Goal: Task Accomplishment & Management: Manage account settings

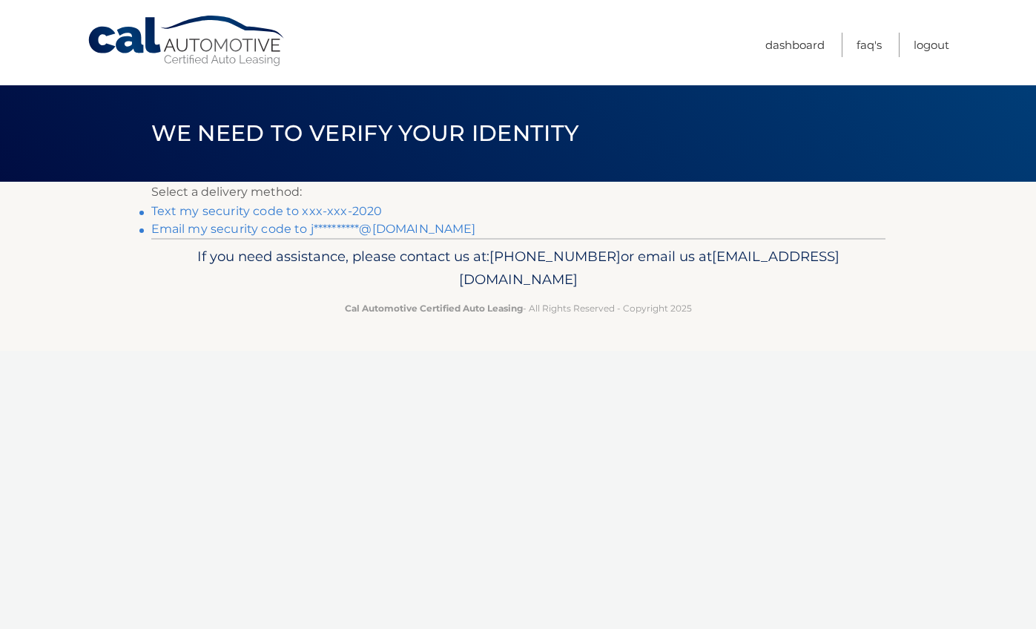
click at [288, 211] on link "Text my security code to xxx-xxx-2020" at bounding box center [266, 211] width 231 height 14
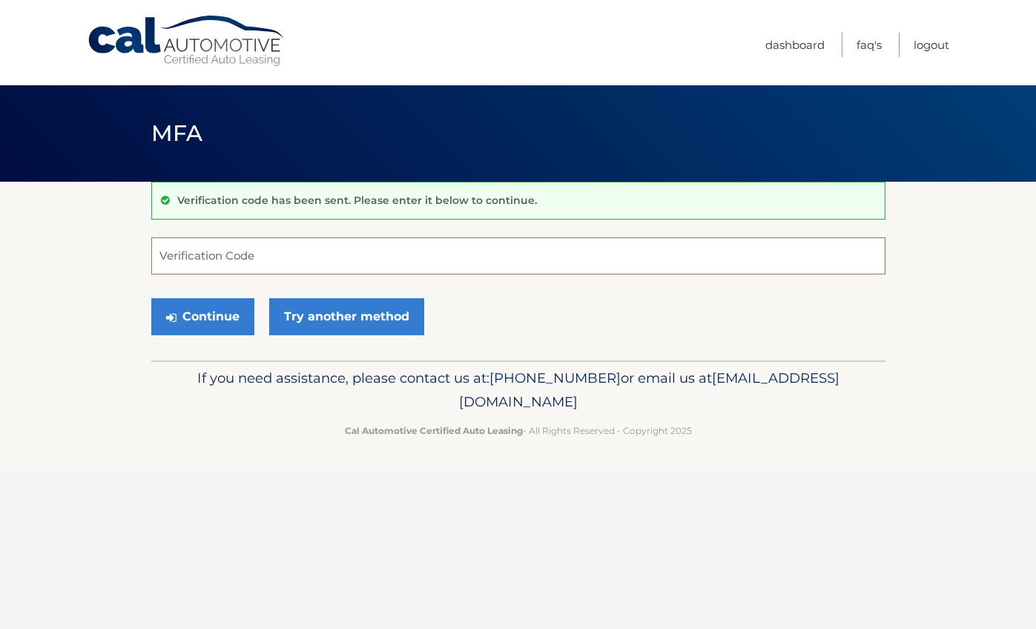
click at [374, 259] on input "Verification Code" at bounding box center [518, 255] width 734 height 37
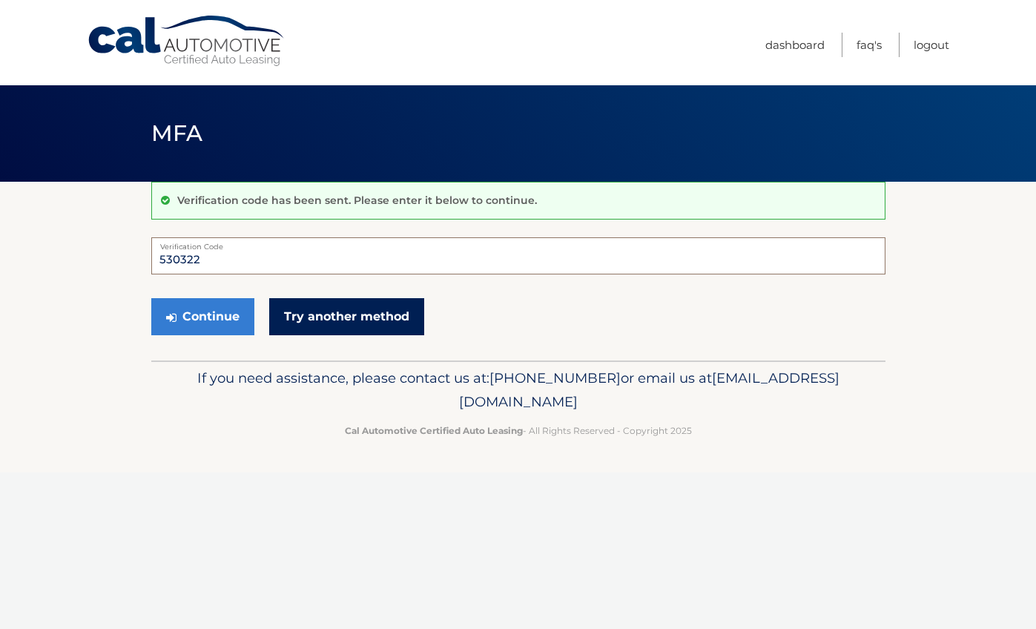
type input "530322"
click at [339, 322] on link "Try another method" at bounding box center [346, 316] width 155 height 37
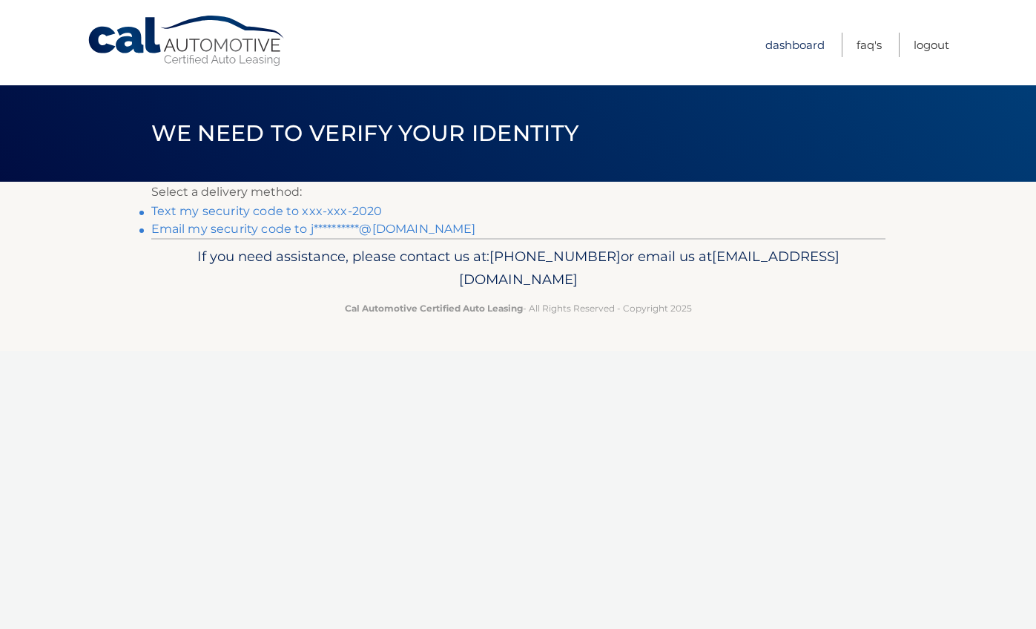
click at [797, 49] on link "Dashboard" at bounding box center [794, 45] width 59 height 24
click at [274, 214] on link "Text my security code to xxx-xxx-2020" at bounding box center [266, 211] width 231 height 14
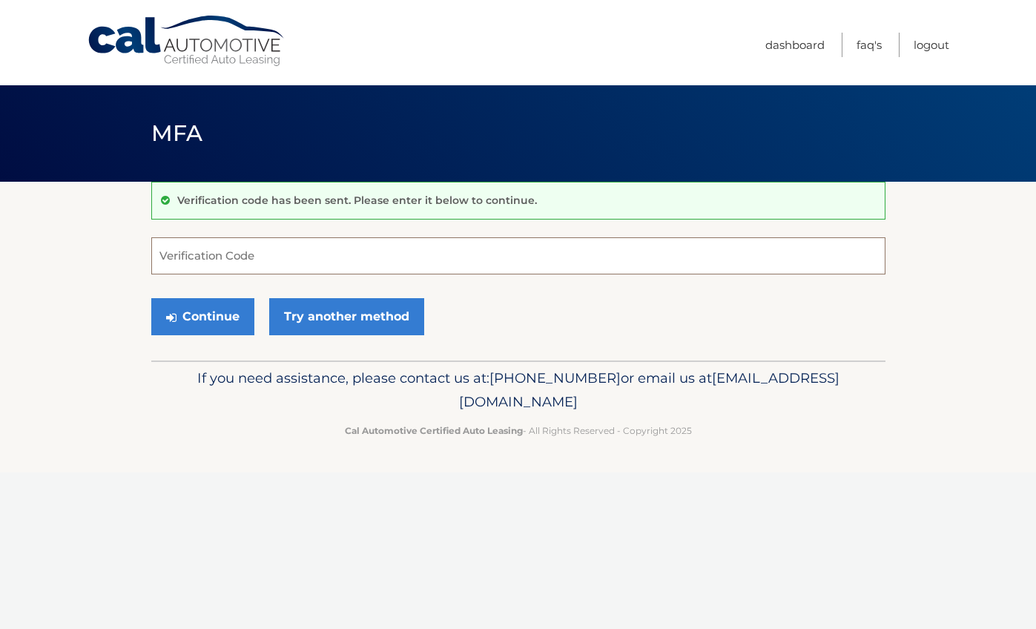
click at [318, 256] on input "Verification Code" at bounding box center [518, 255] width 734 height 37
type input "871378"
click at [210, 329] on button "Continue" at bounding box center [202, 316] width 103 height 37
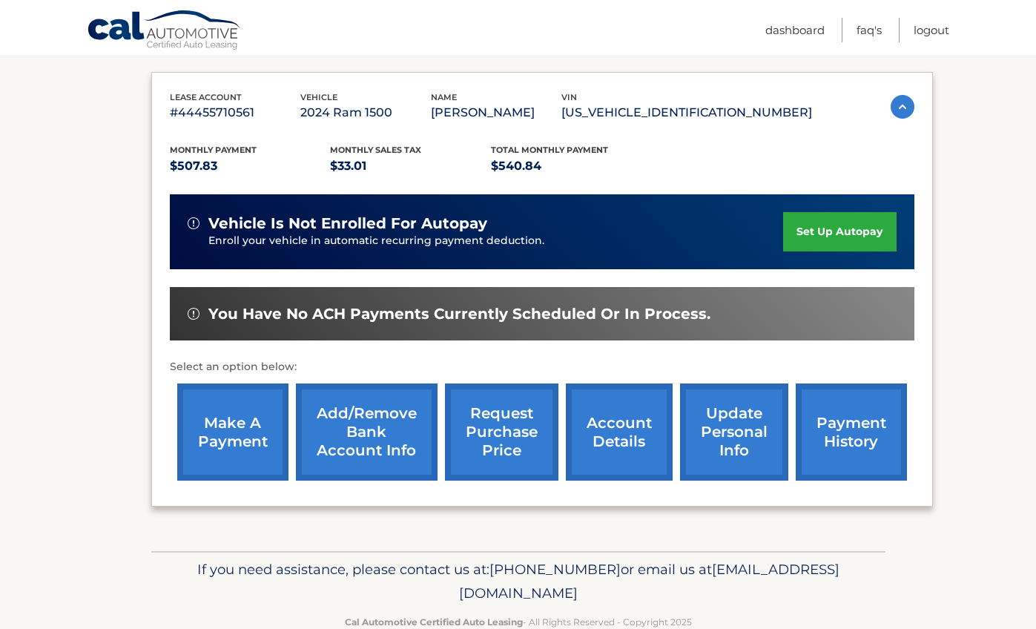
scroll to position [237, 0]
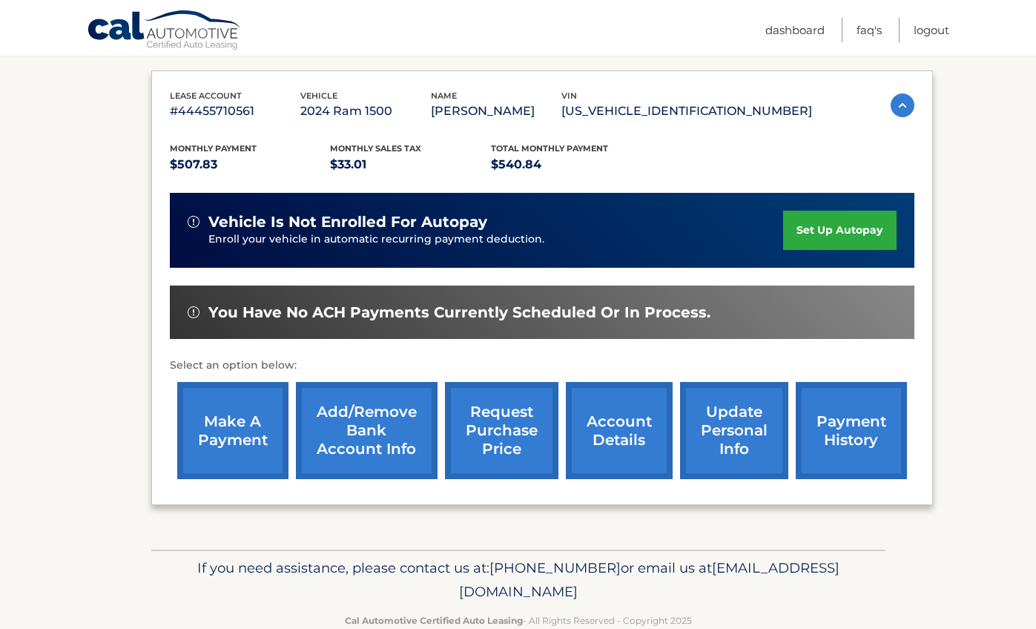
click at [628, 445] on link "account details" at bounding box center [619, 430] width 107 height 97
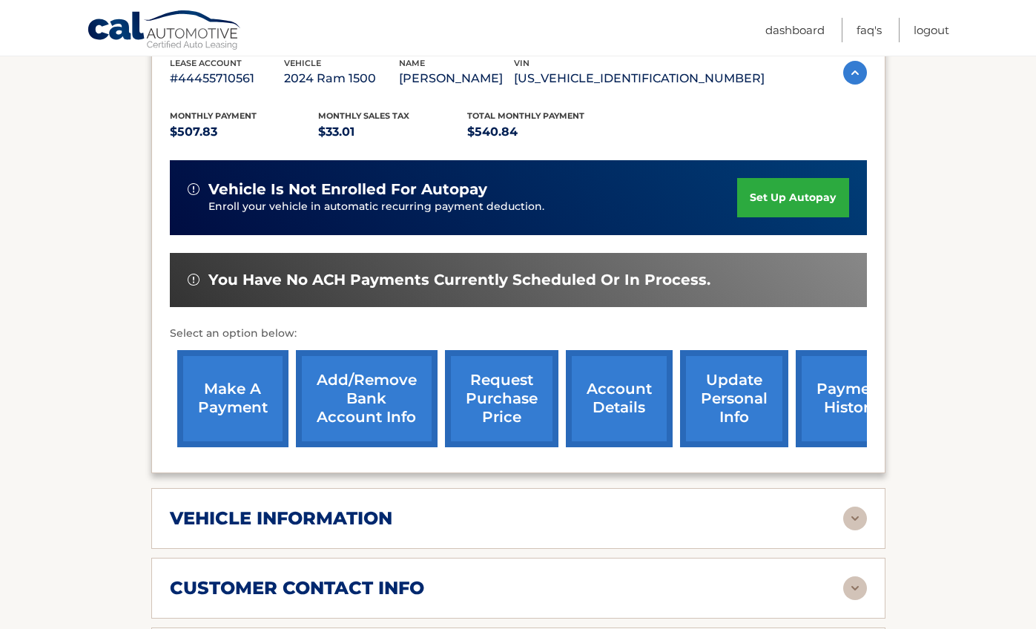
scroll to position [291, 0]
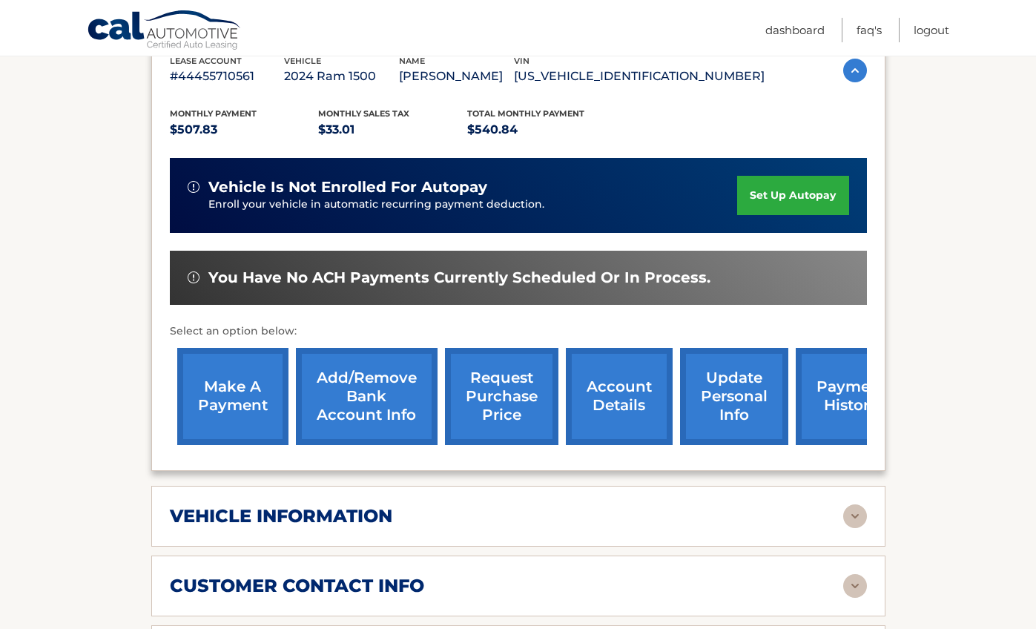
click at [519, 407] on link "request purchase price" at bounding box center [501, 396] width 113 height 97
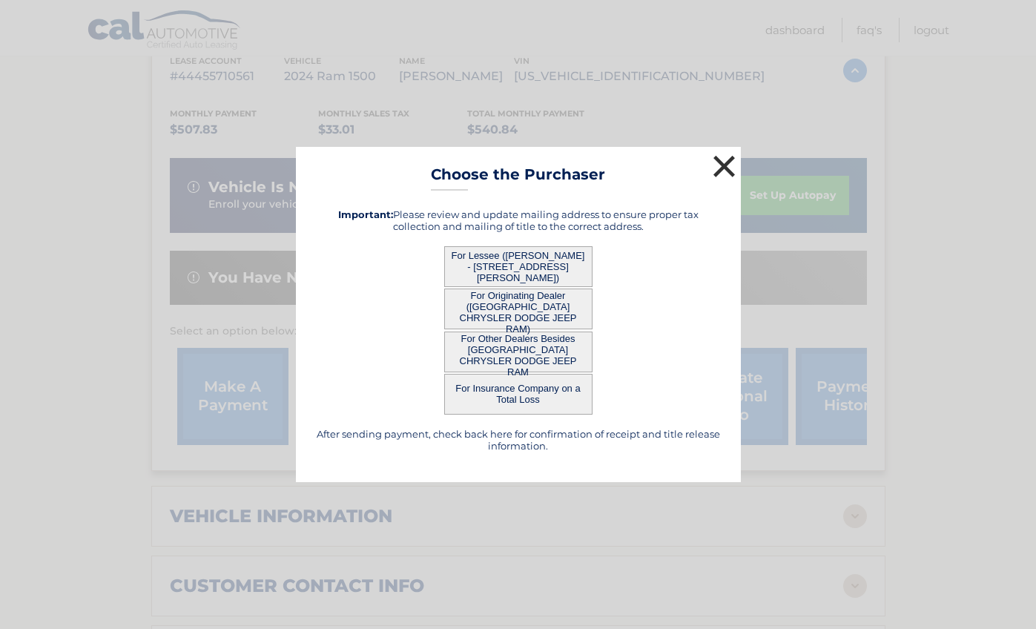
click at [723, 168] on button "×" at bounding box center [725, 166] width 30 height 30
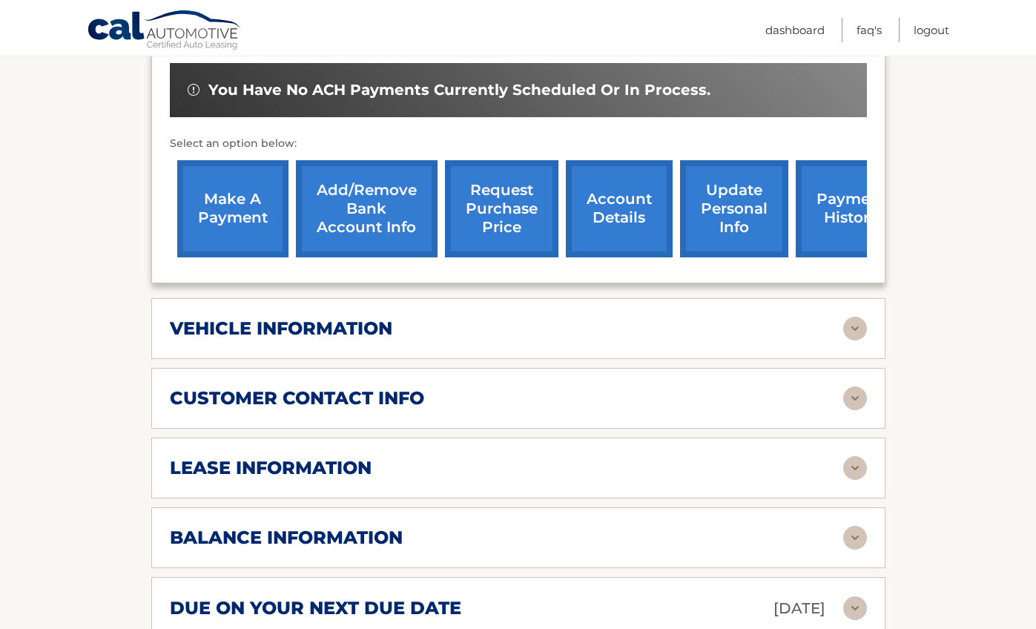
scroll to position [484, 0]
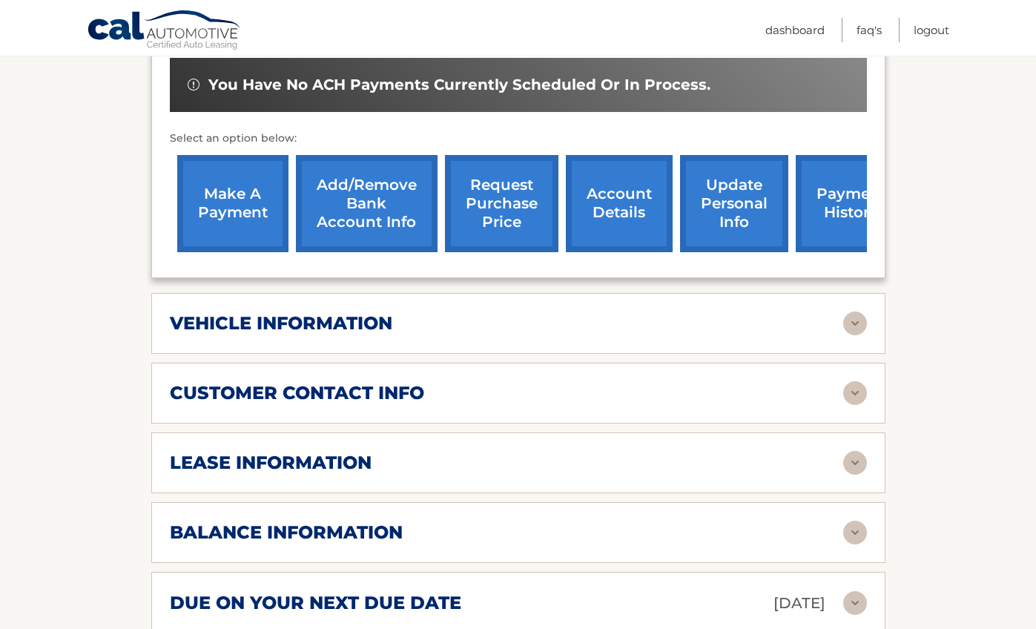
click at [513, 237] on link "request purchase price" at bounding box center [501, 203] width 113 height 97
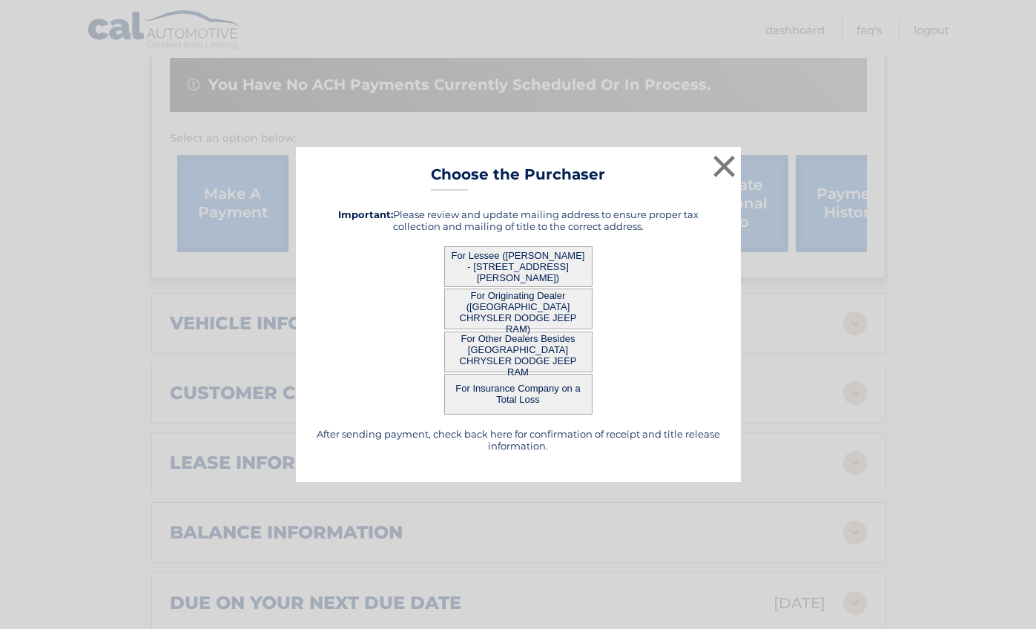
click at [518, 269] on button "For Lessee (JOHNATTAN SUAREZ - 9085 COLBY DR, APT 2708, FORT MYERS, FL 33919)" at bounding box center [518, 266] width 148 height 41
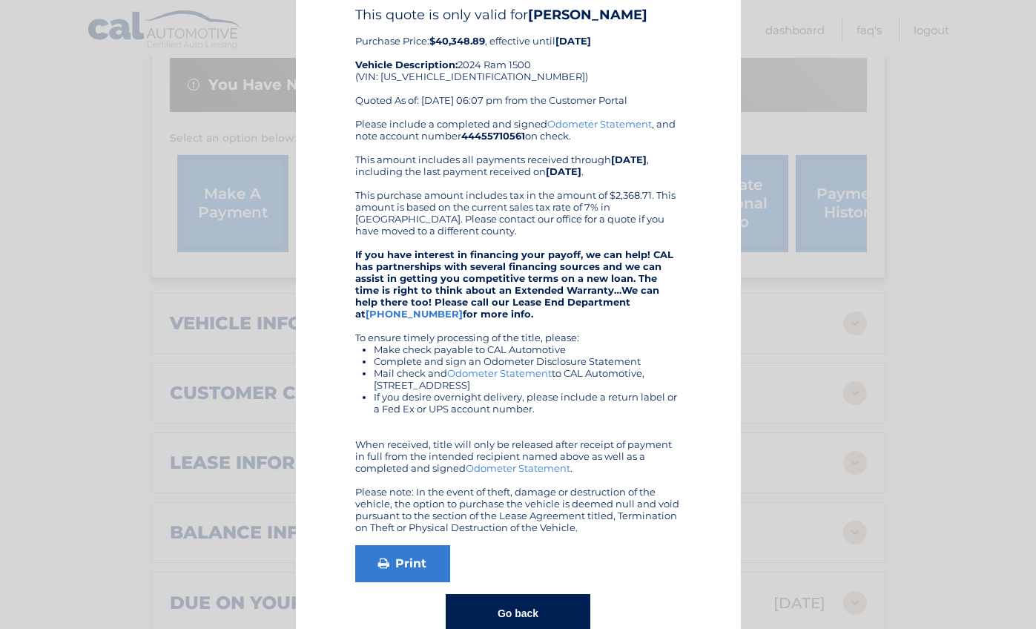
scroll to position [0, 0]
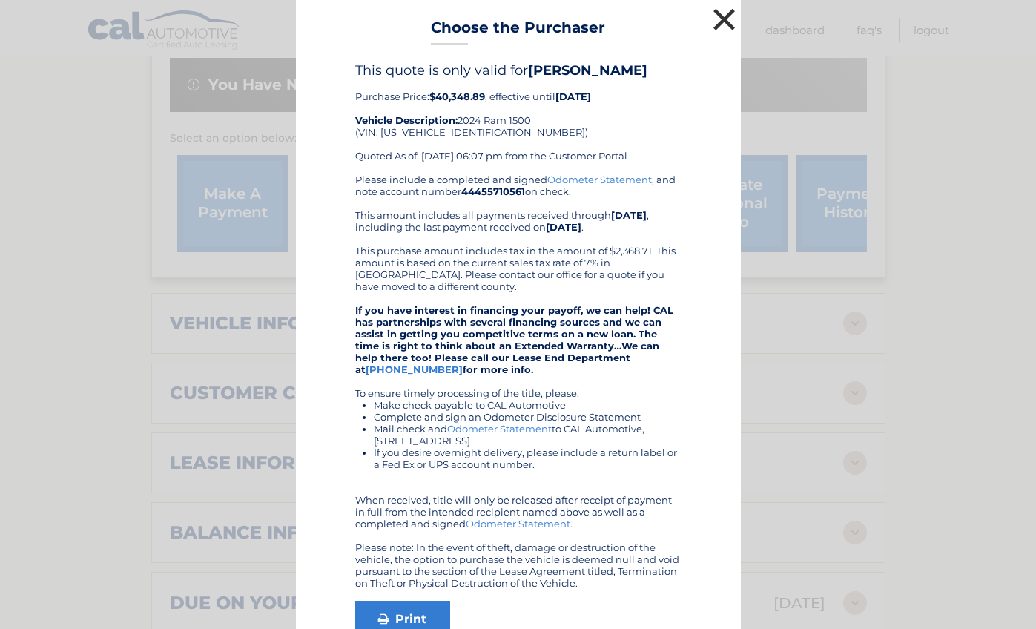
click at [727, 25] on button "×" at bounding box center [725, 19] width 30 height 30
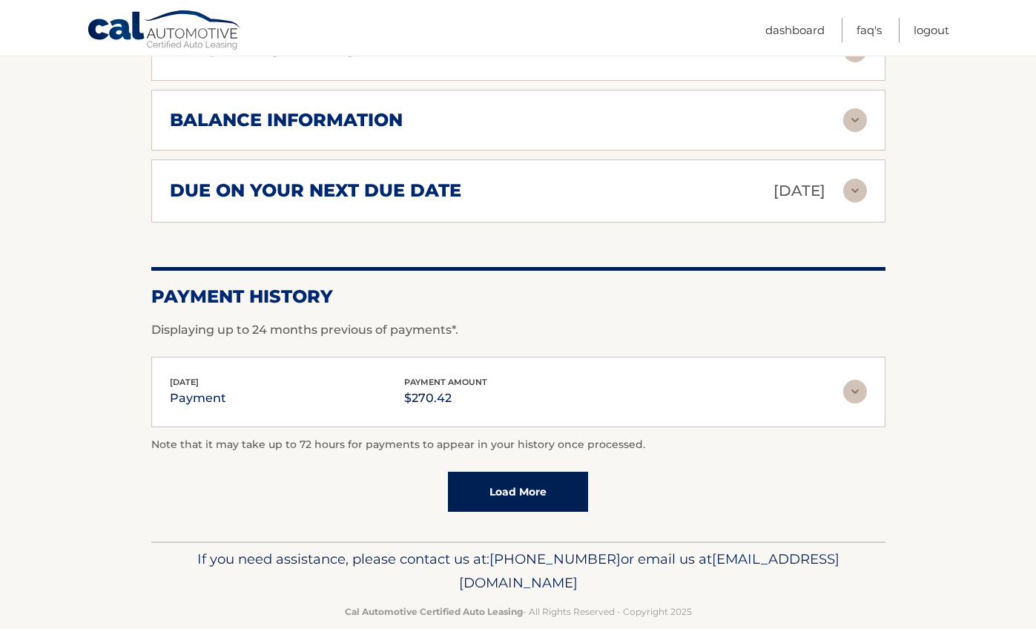
scroll to position [920, 0]
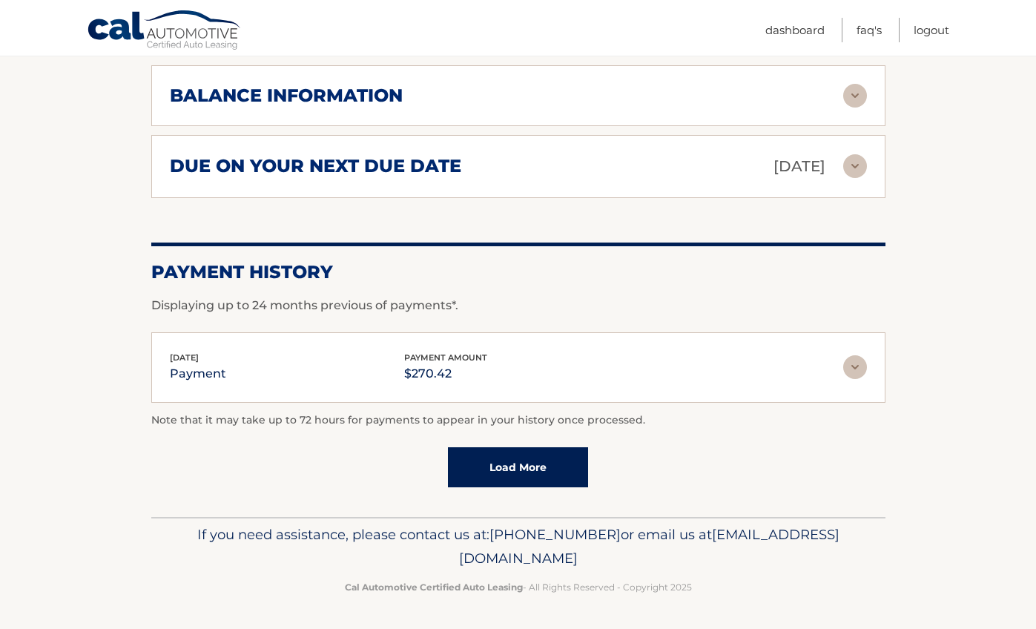
click at [542, 461] on link "Load More" at bounding box center [518, 467] width 140 height 40
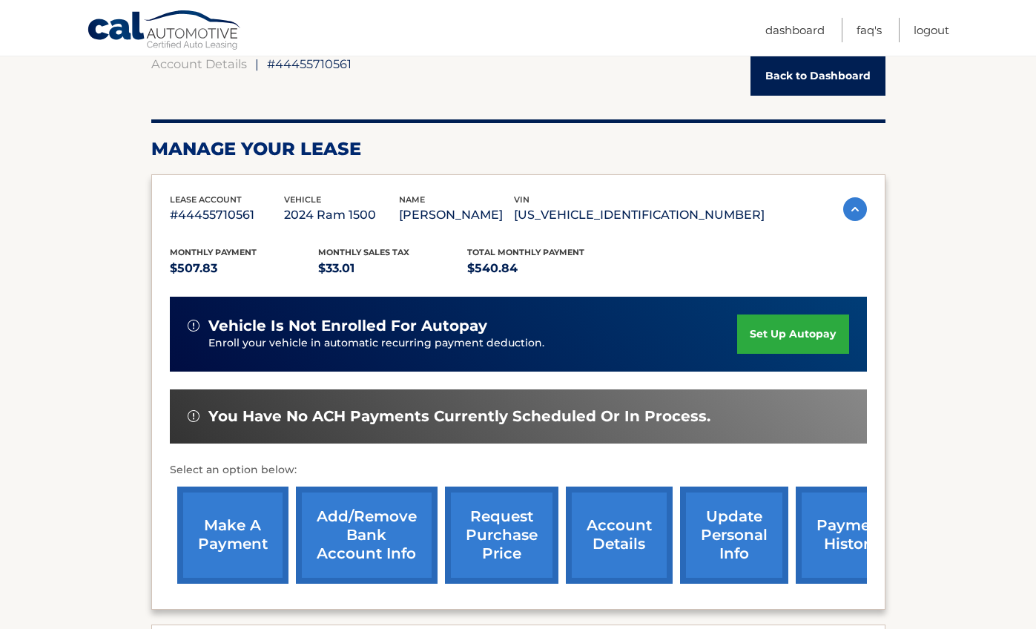
scroll to position [122, 0]
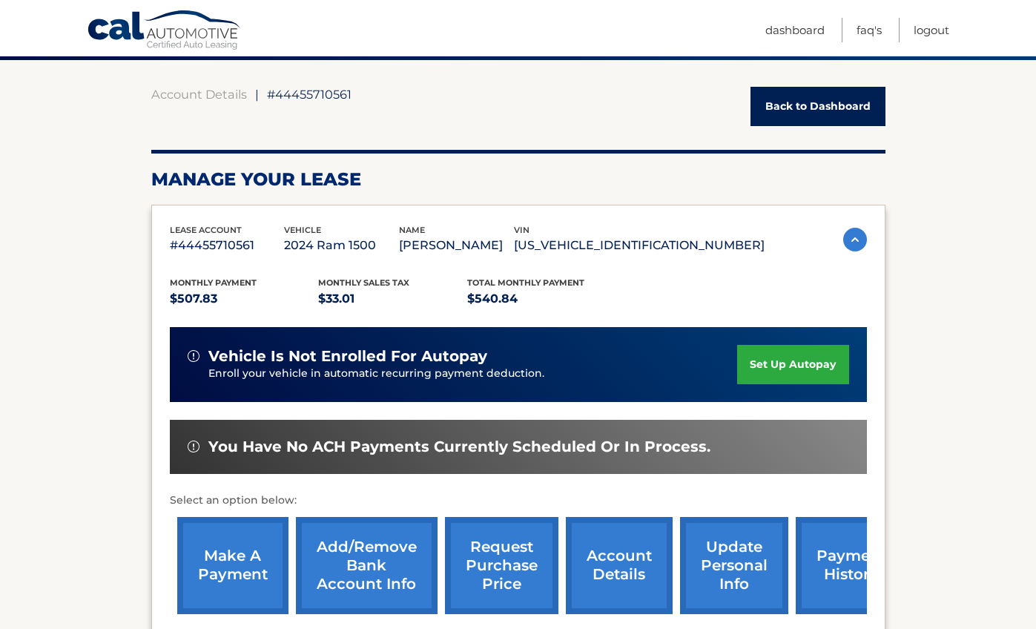
click at [633, 567] on link "account details" at bounding box center [619, 565] width 107 height 97
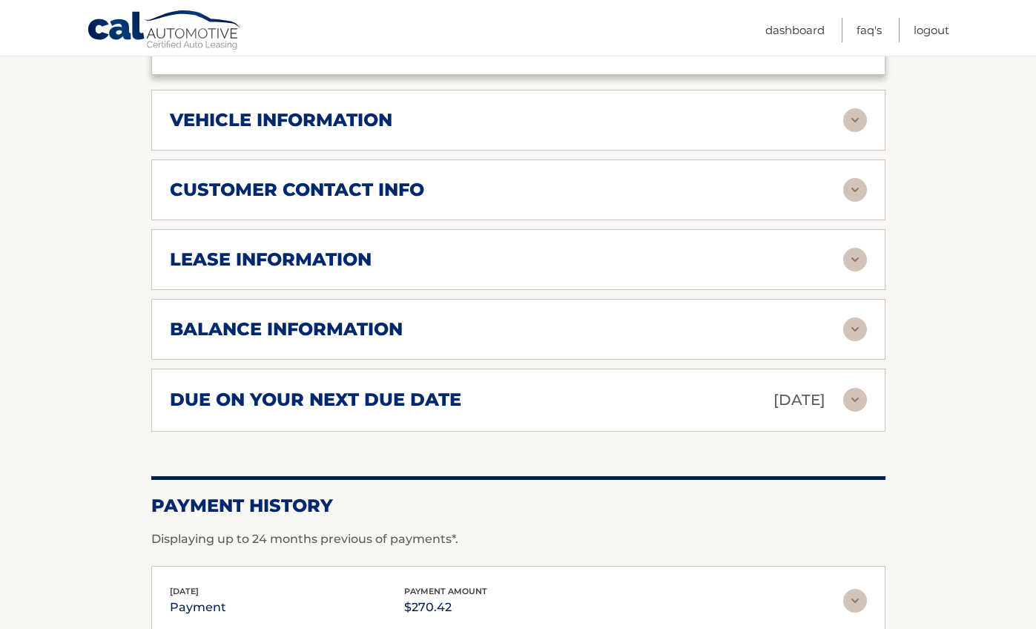
scroll to position [672, 0]
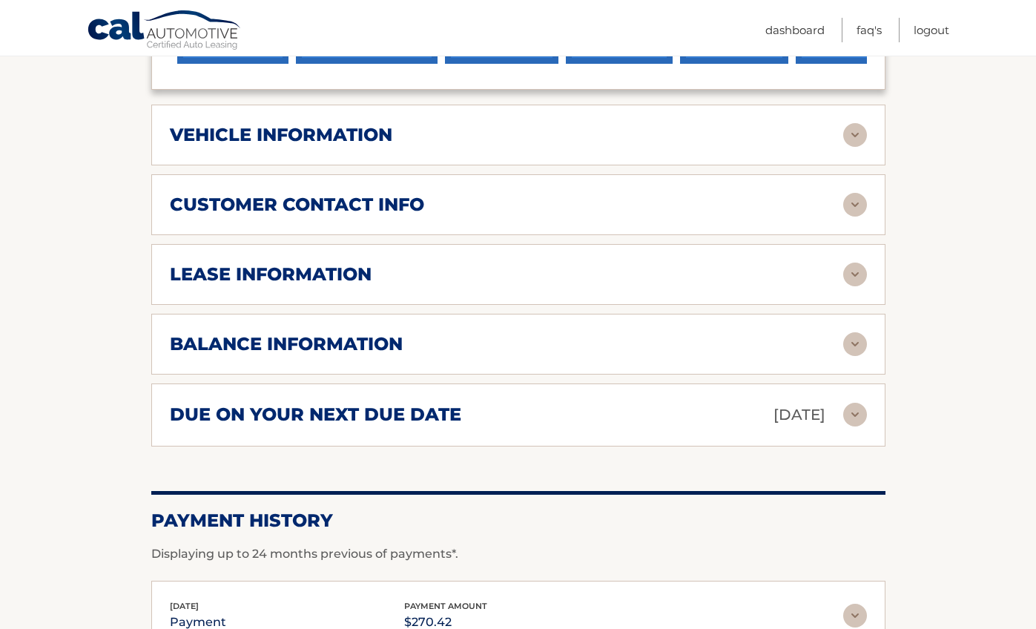
click at [861, 345] on img at bounding box center [855, 344] width 24 height 24
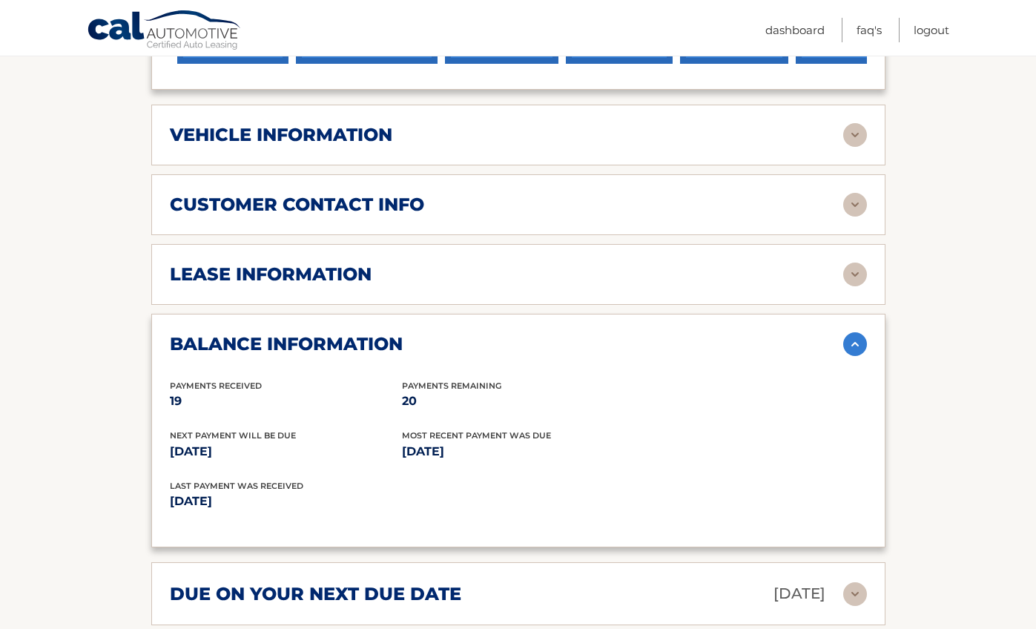
click at [861, 353] on img at bounding box center [855, 344] width 24 height 24
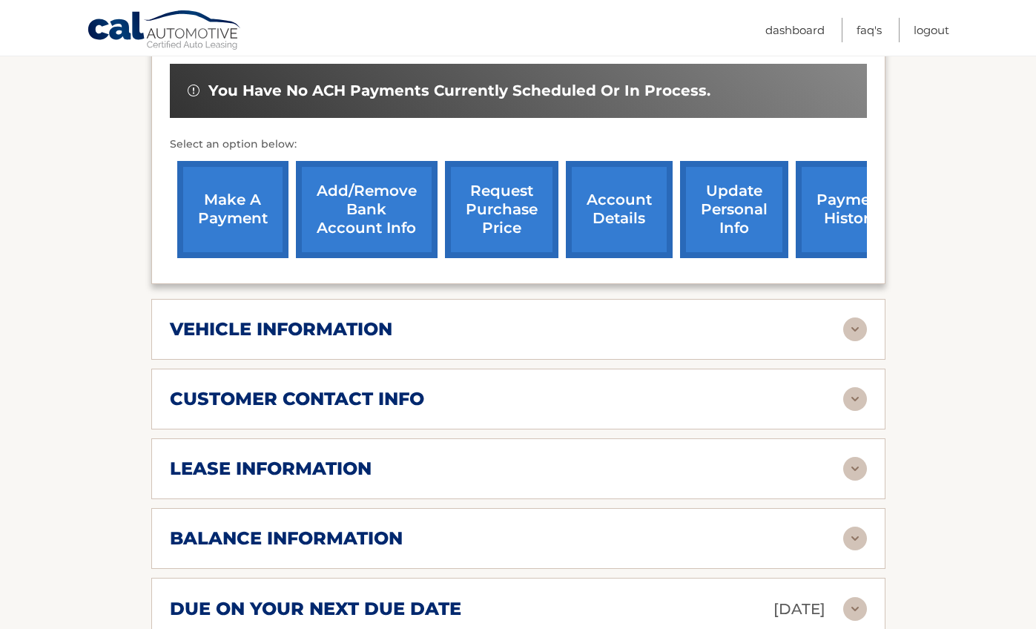
scroll to position [475, 0]
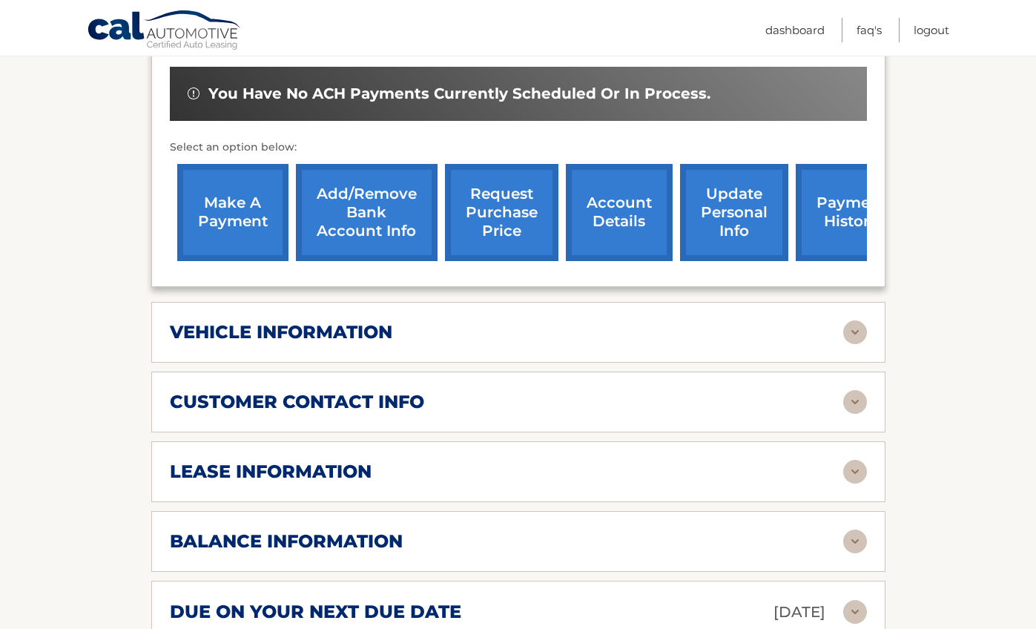
click at [852, 339] on img at bounding box center [855, 332] width 24 height 24
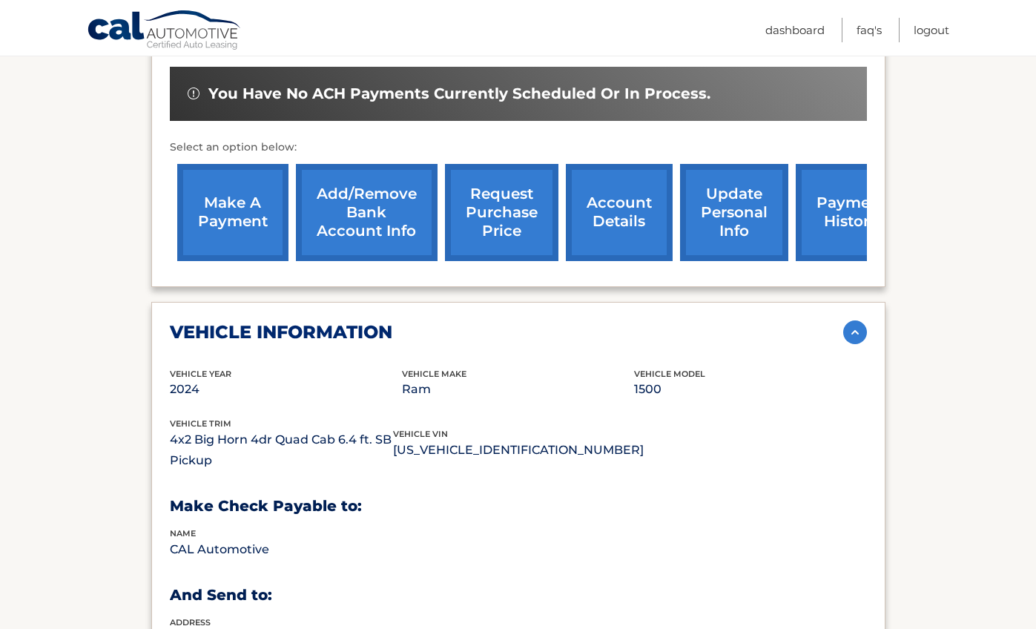
click at [853, 339] on img at bounding box center [855, 332] width 24 height 24
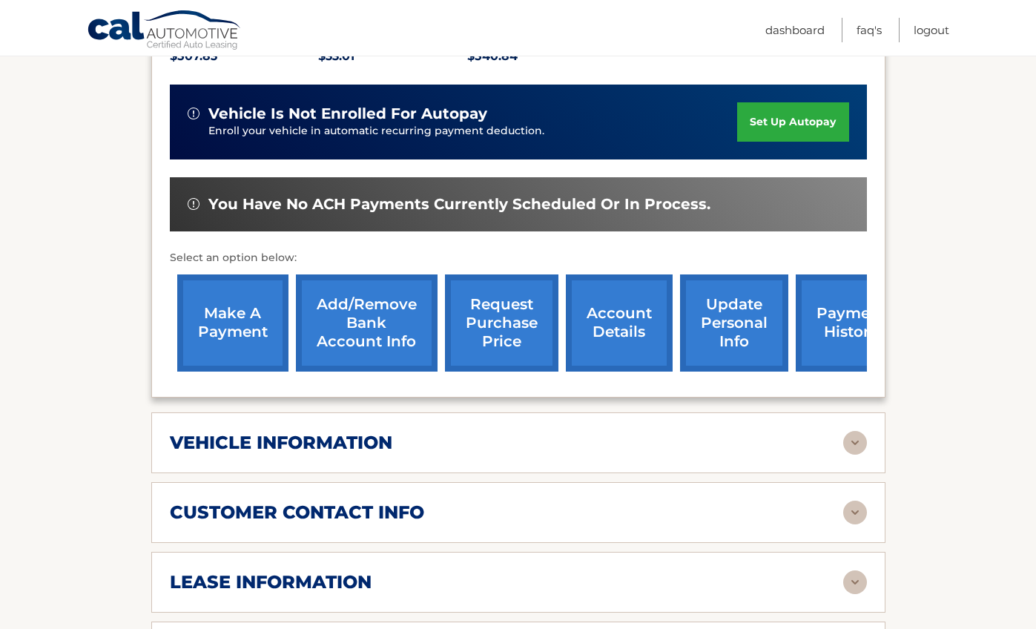
scroll to position [357, 0]
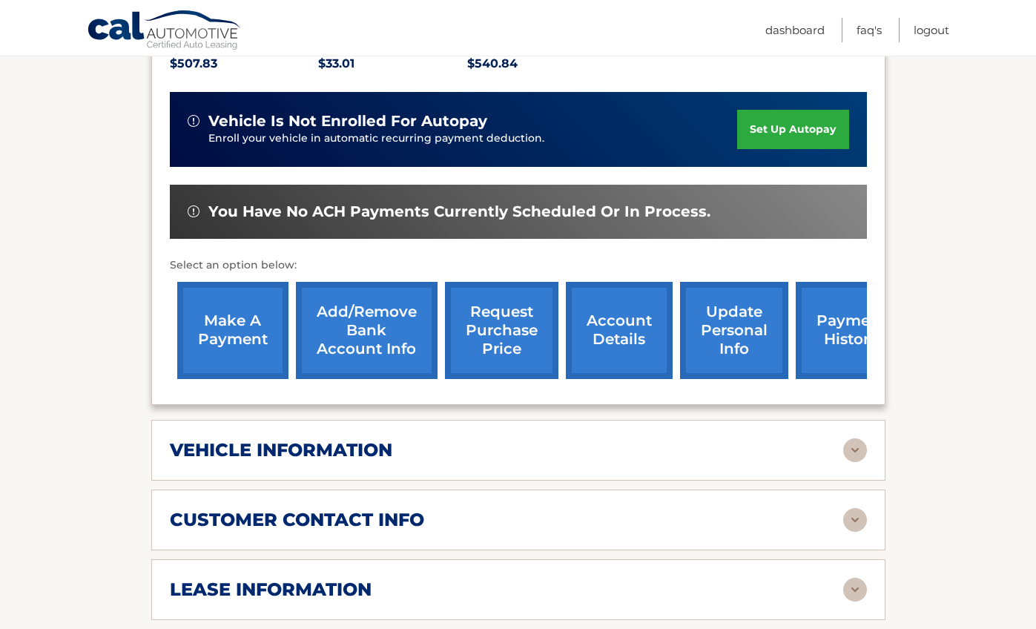
click at [849, 340] on link "payment history" at bounding box center [851, 330] width 111 height 97
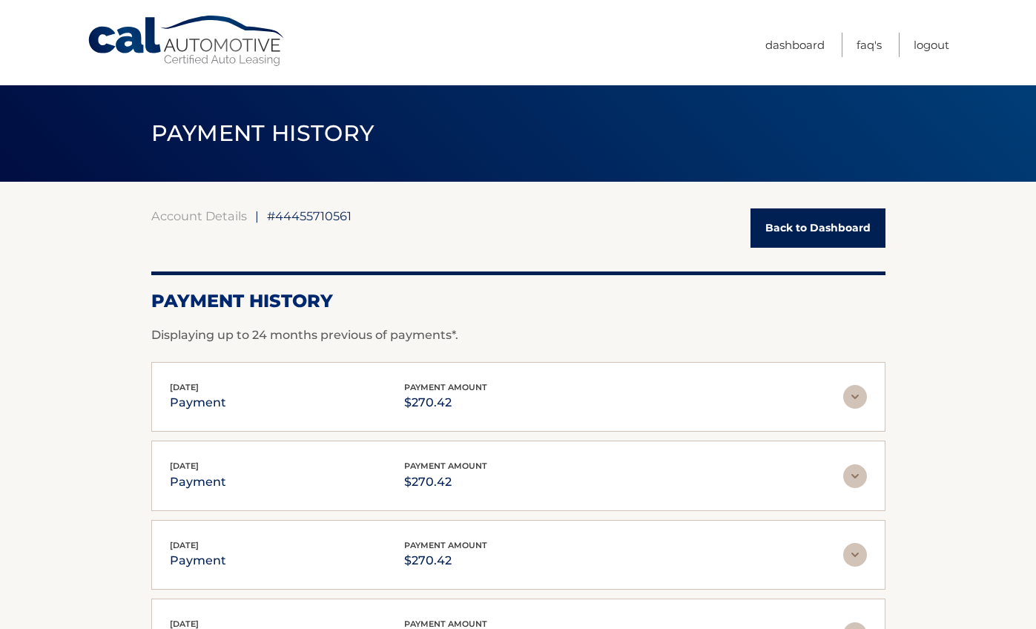
click at [824, 232] on link "Back to Dashboard" at bounding box center [818, 227] width 135 height 39
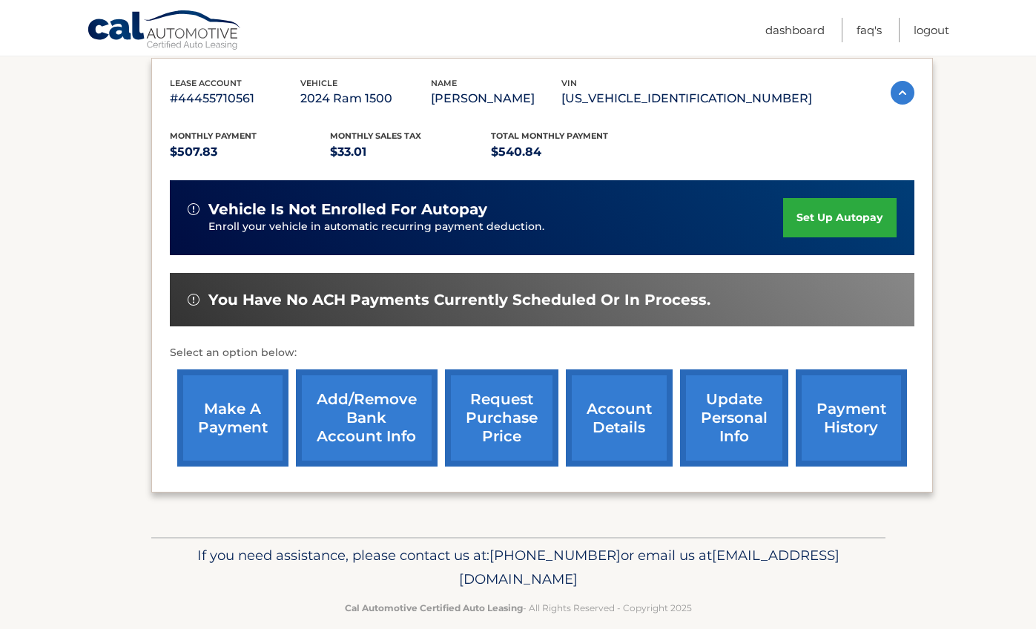
scroll to position [270, 0]
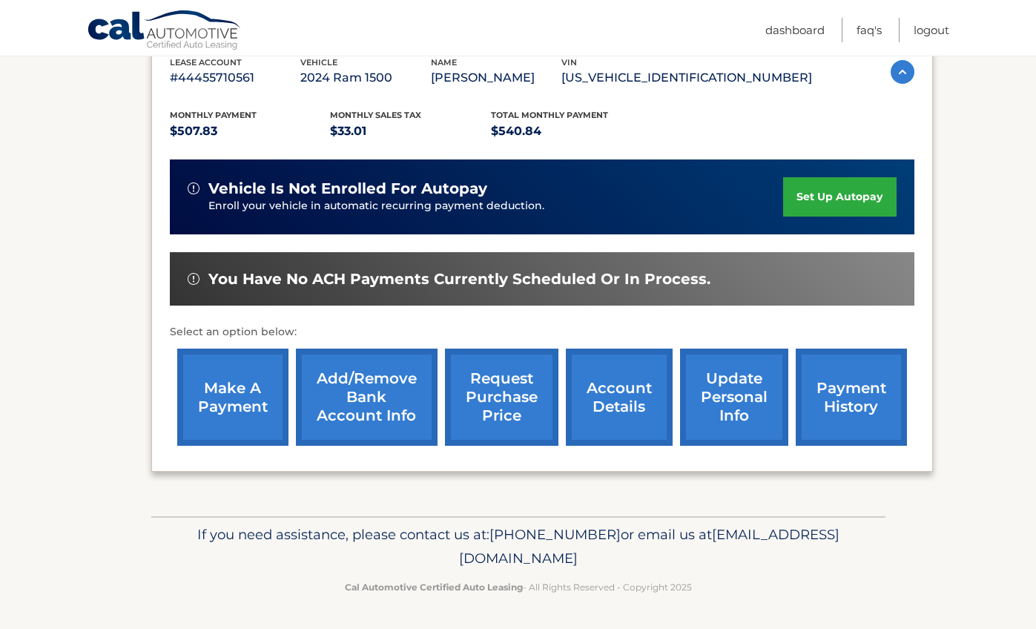
click at [637, 418] on link "account details" at bounding box center [619, 397] width 107 height 97
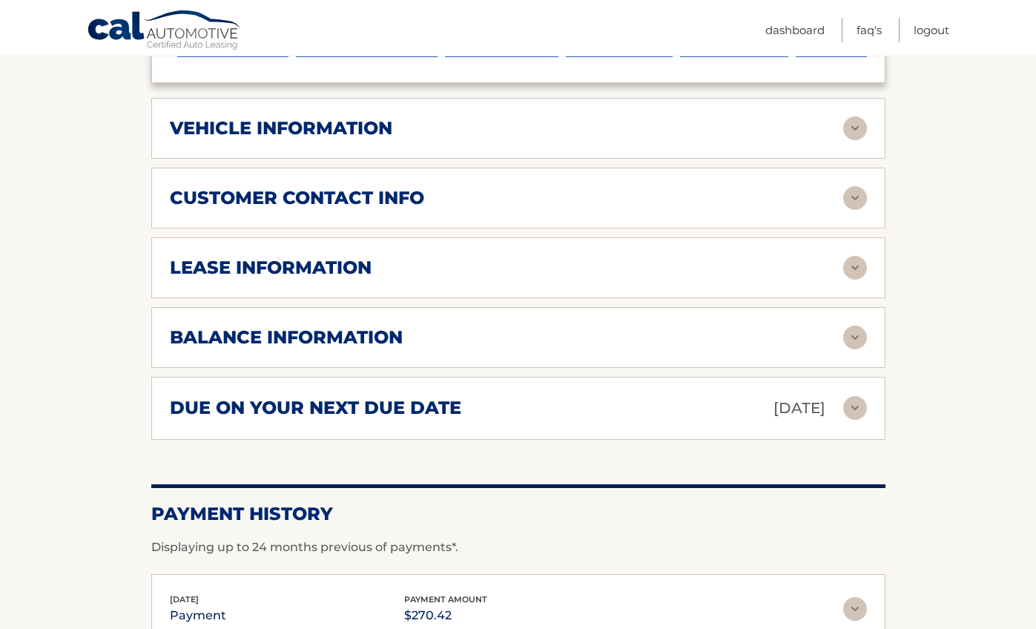
scroll to position [690, 0]
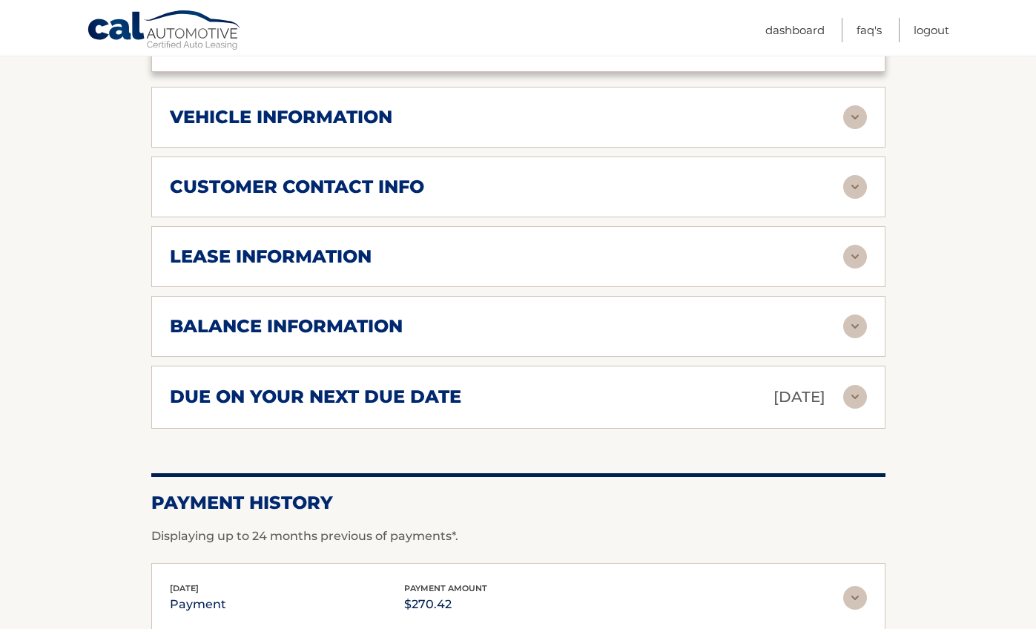
click at [856, 332] on img at bounding box center [855, 326] width 24 height 24
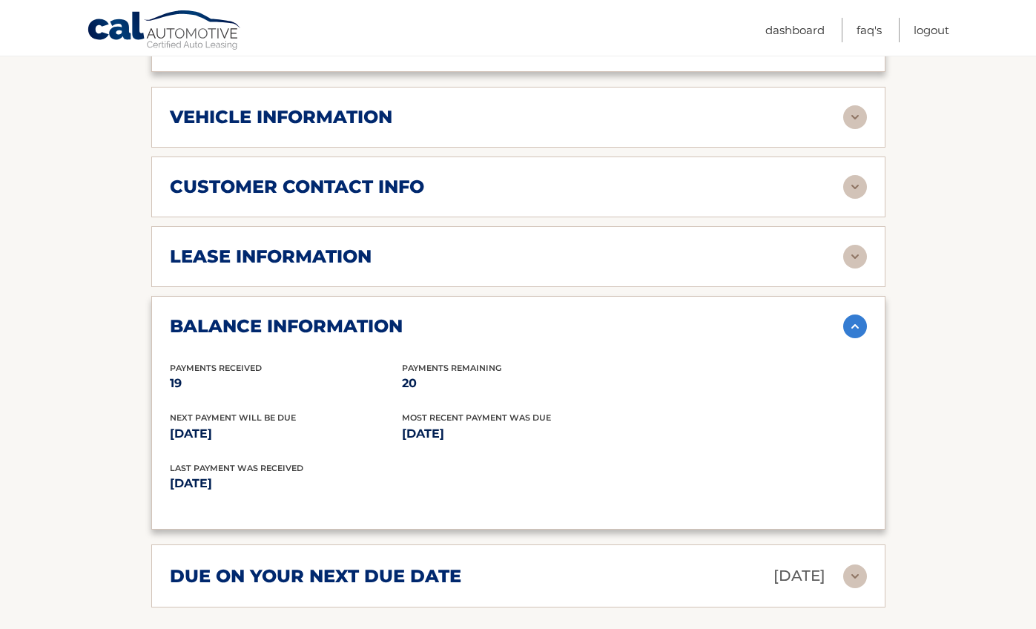
click at [855, 332] on img at bounding box center [855, 326] width 24 height 24
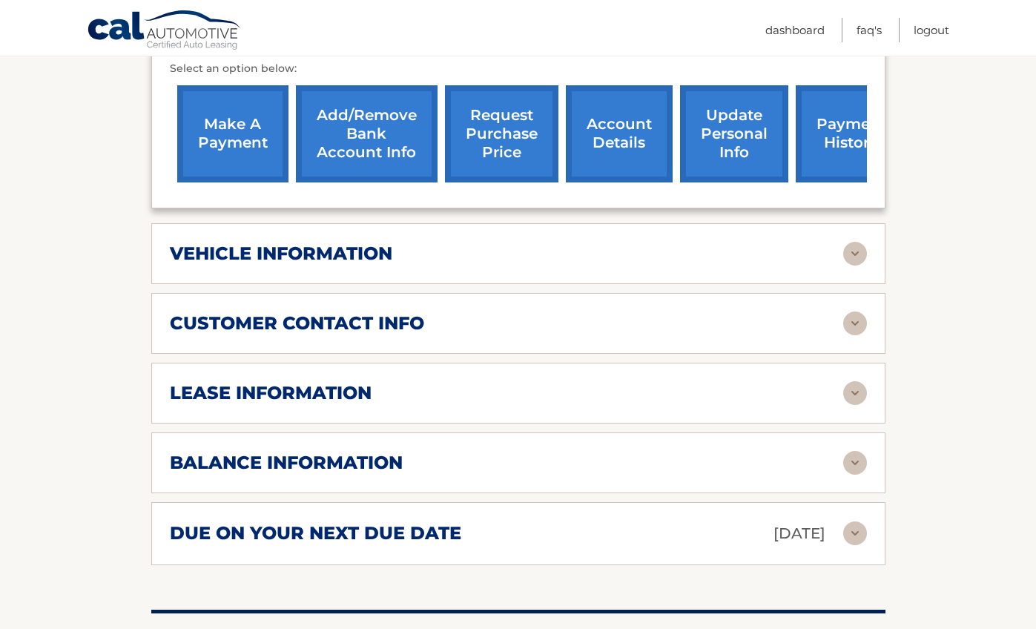
scroll to position [599, 0]
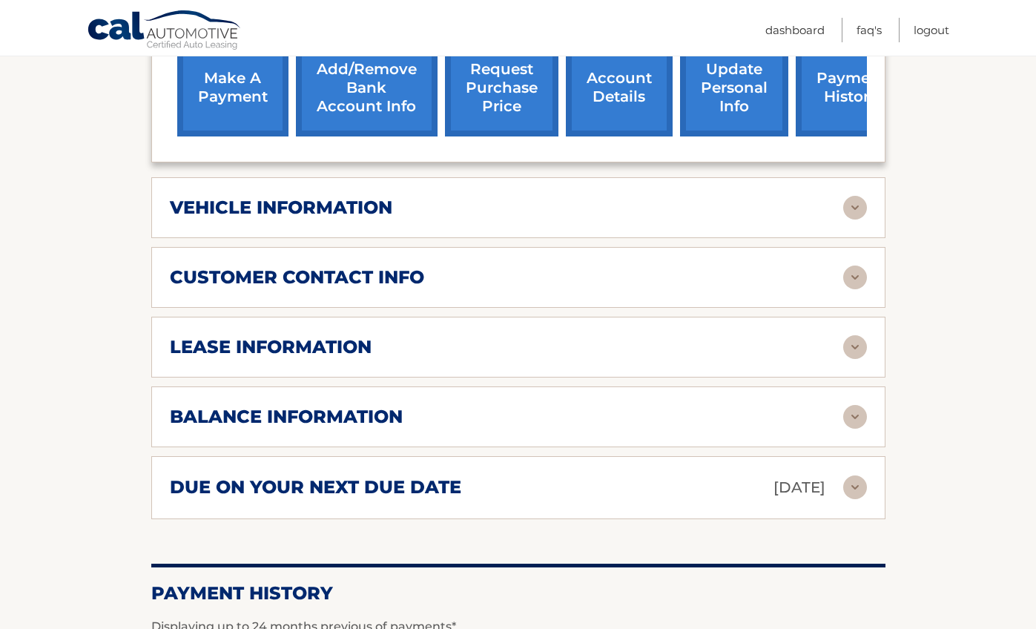
click at [839, 345] on div "lease information" at bounding box center [506, 347] width 673 height 22
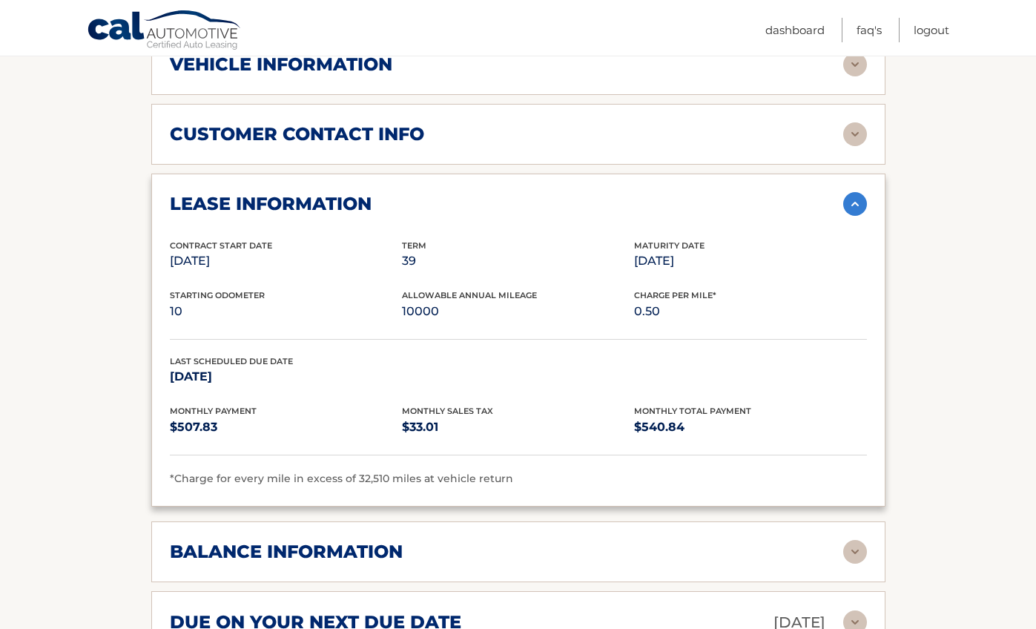
scroll to position [745, 0]
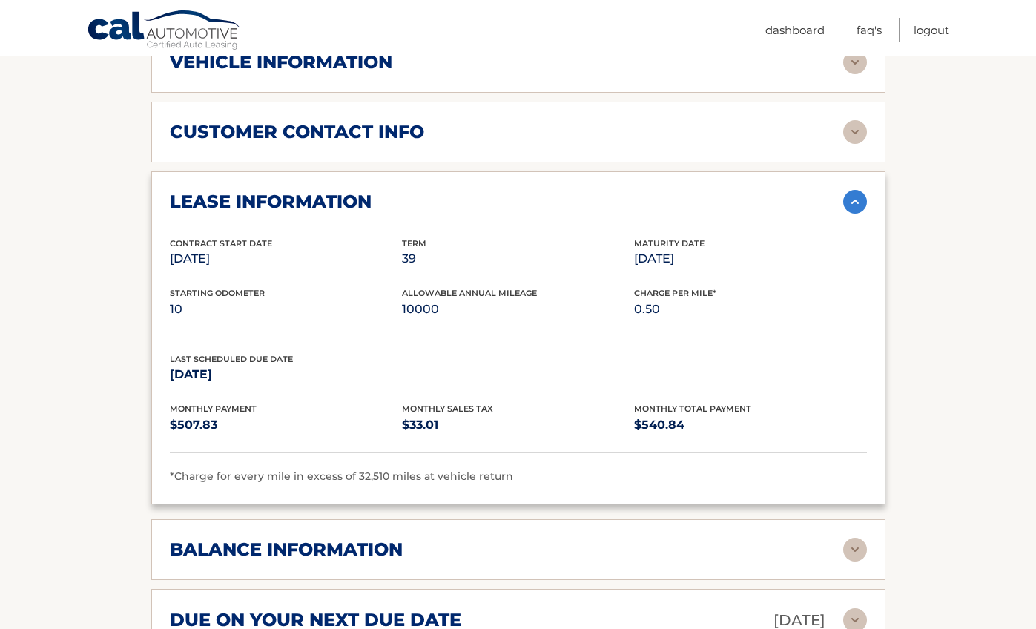
click at [853, 205] on img at bounding box center [855, 202] width 24 height 24
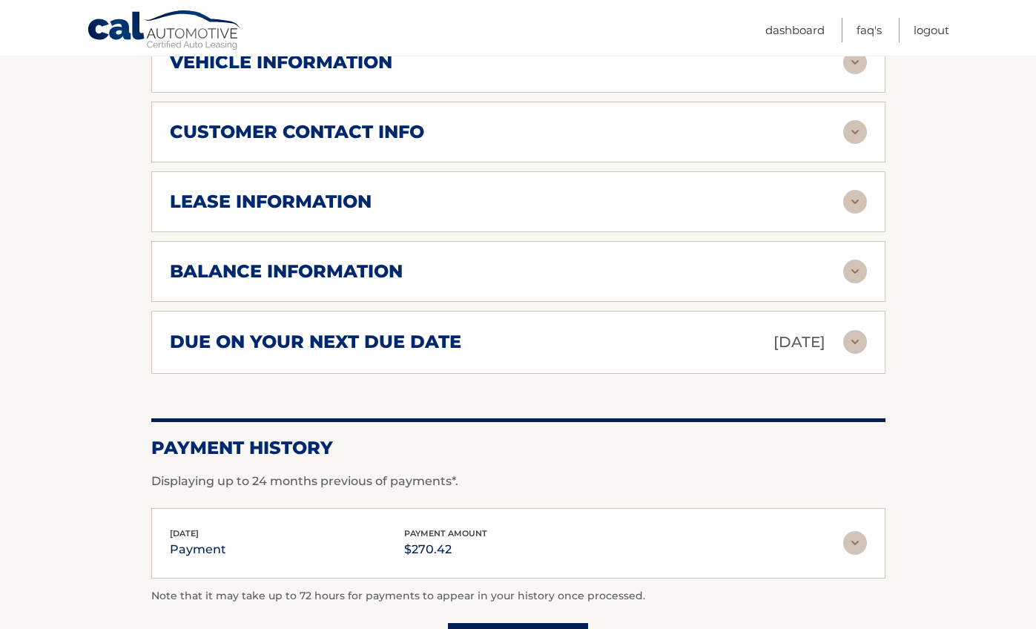
click at [857, 208] on img at bounding box center [855, 202] width 24 height 24
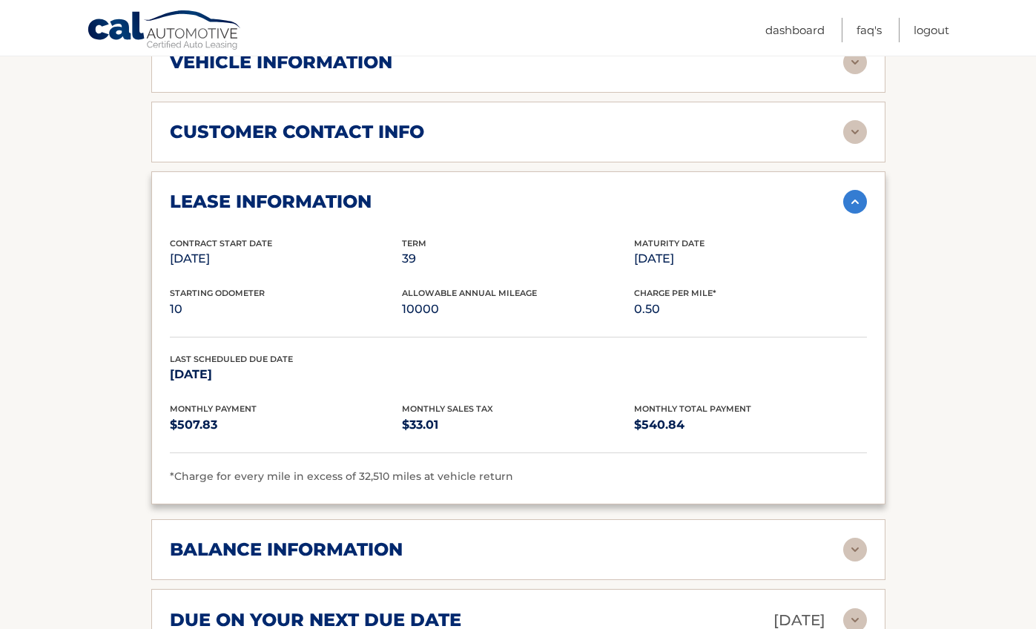
click at [857, 208] on img at bounding box center [855, 202] width 24 height 24
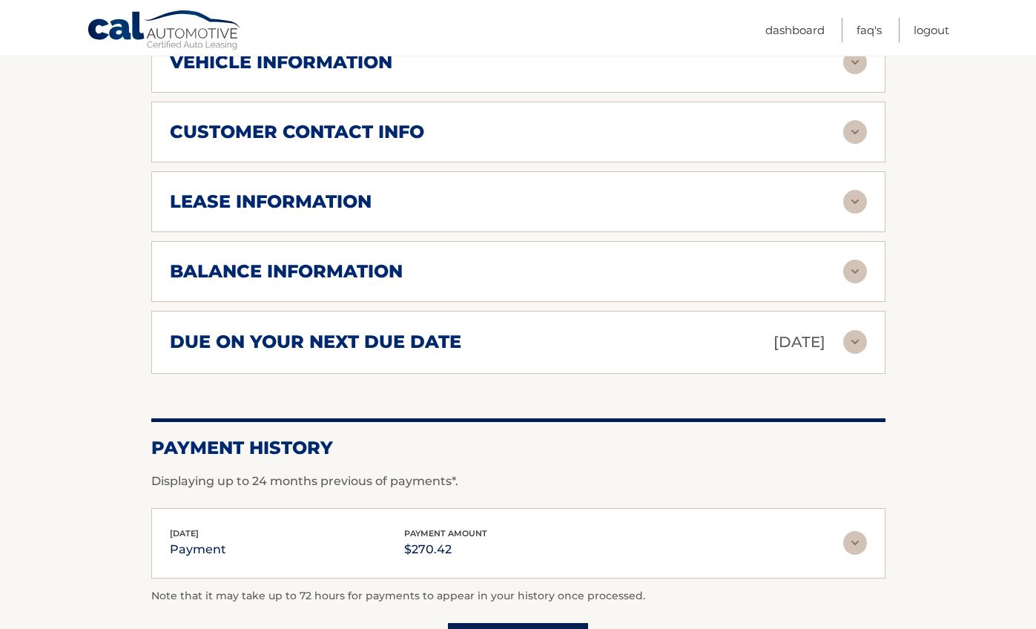
click at [860, 244] on div "balance information Payments Received 19 Payments Remaining 20 Next Payment wil…" at bounding box center [518, 271] width 734 height 61
click at [860, 270] on img at bounding box center [855, 272] width 24 height 24
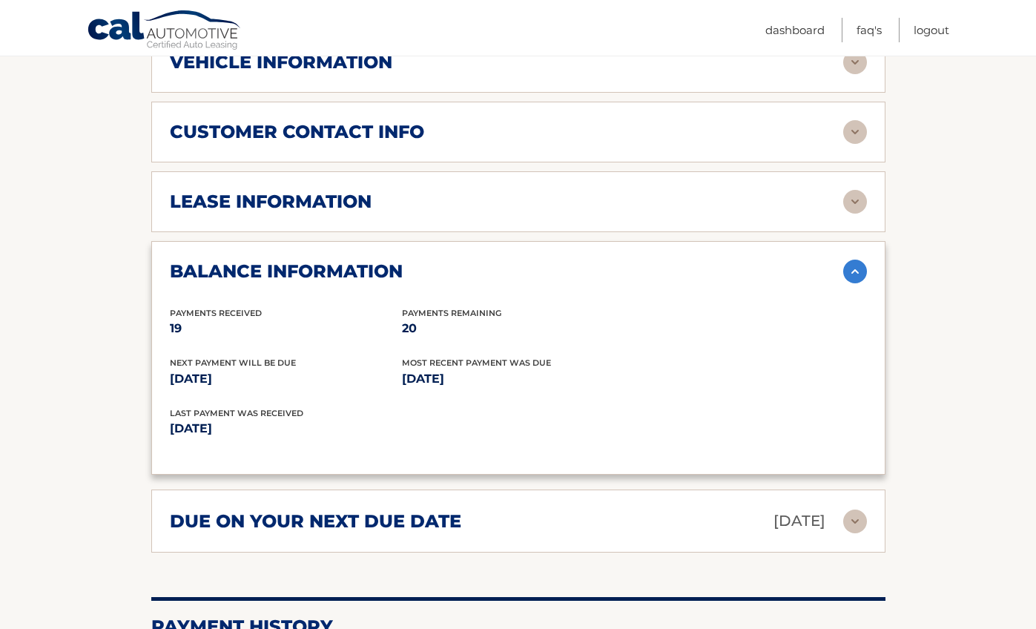
click at [860, 270] on img at bounding box center [855, 272] width 24 height 24
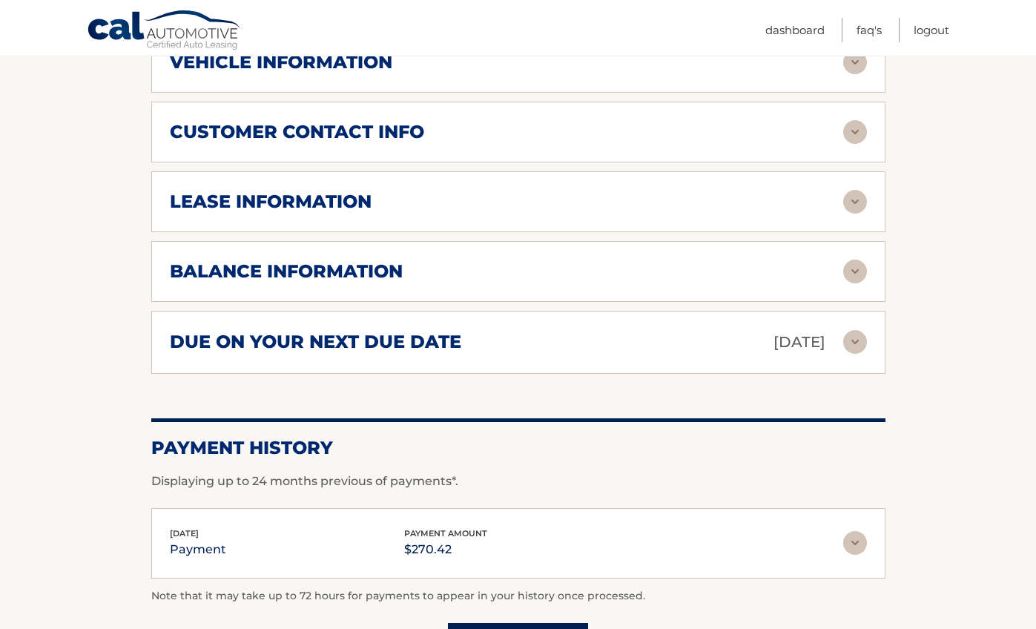
click at [845, 342] on img at bounding box center [855, 342] width 24 height 24
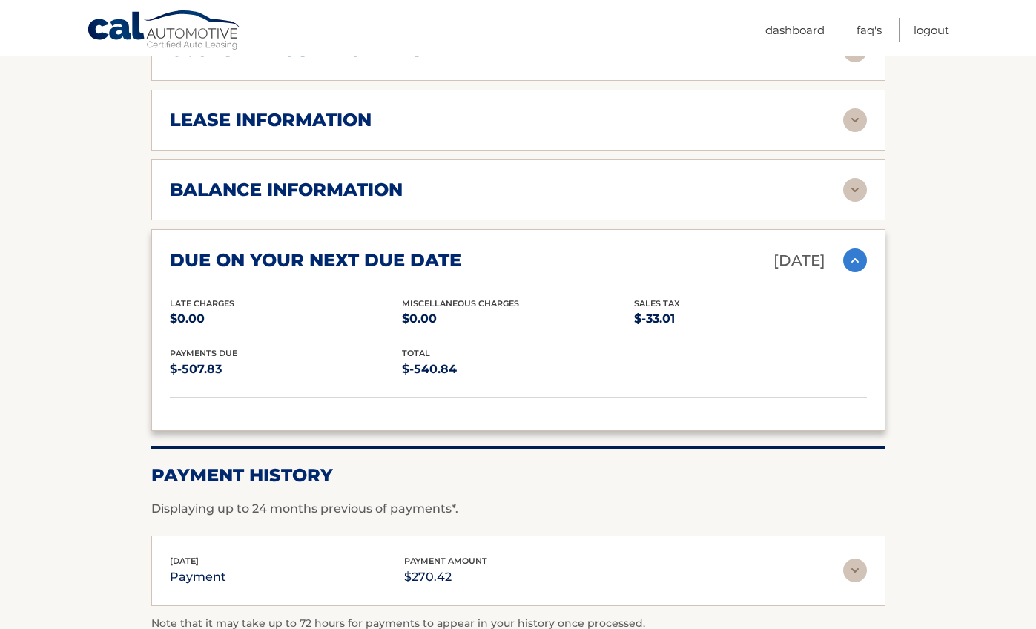
scroll to position [826, 0]
click at [852, 269] on img at bounding box center [855, 261] width 24 height 24
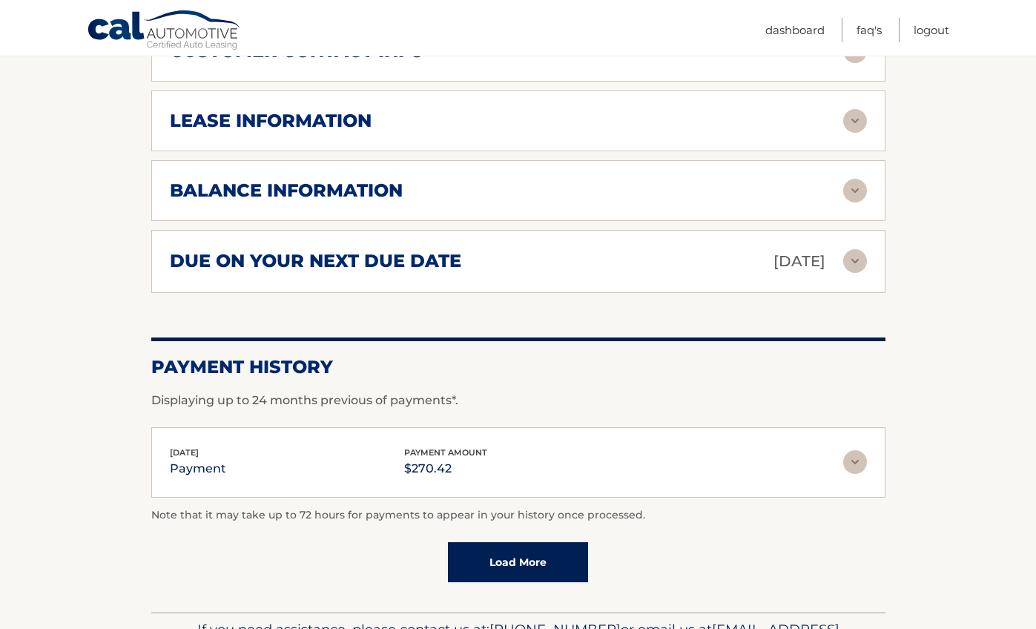
click at [858, 458] on img at bounding box center [855, 462] width 24 height 24
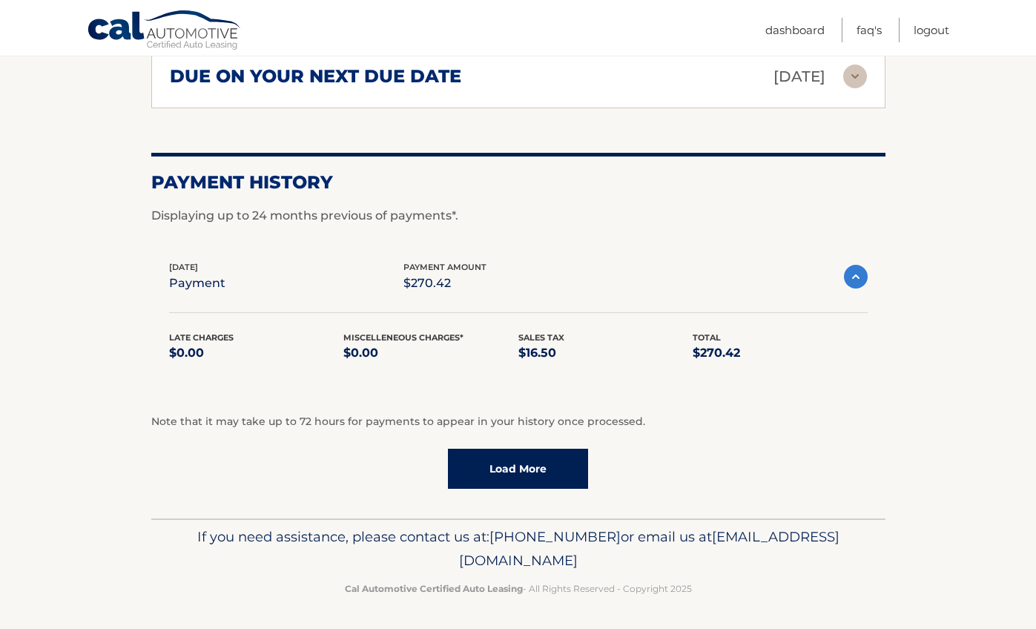
scroll to position [1012, 0]
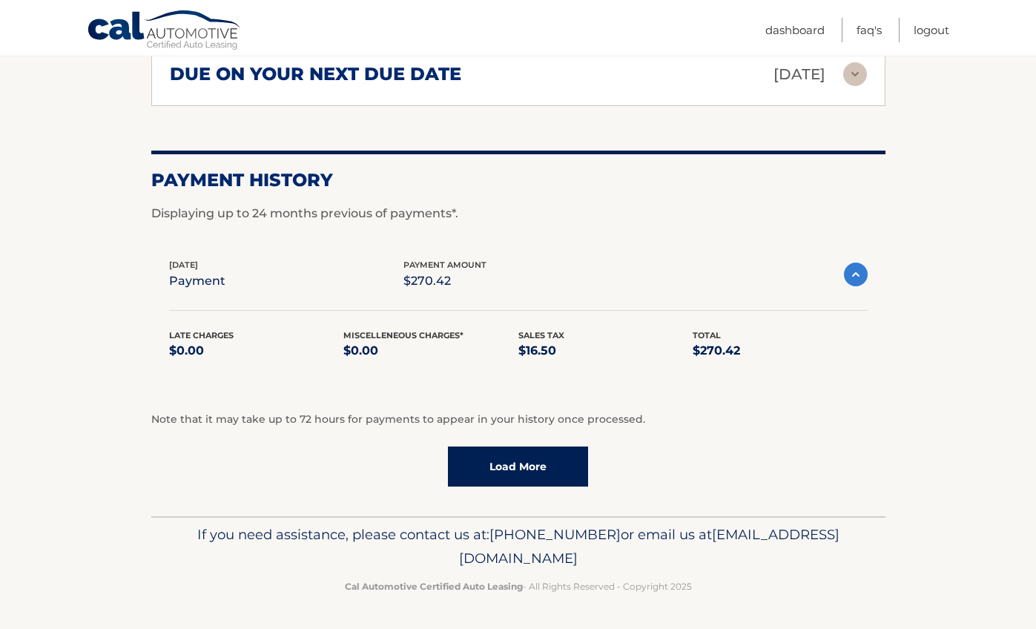
drag, startPoint x: 547, startPoint y: 464, endPoint x: 573, endPoint y: 465, distance: 25.2
click at [548, 464] on link "Load More" at bounding box center [518, 467] width 140 height 40
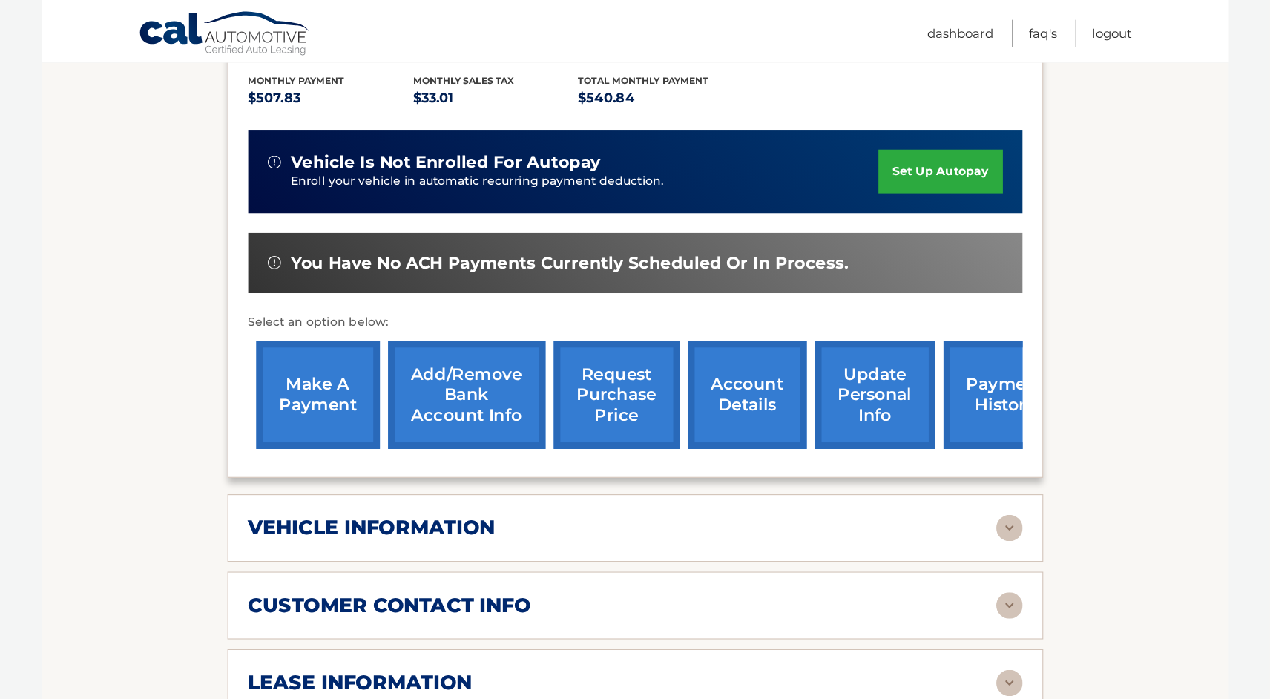
scroll to position [331, 0]
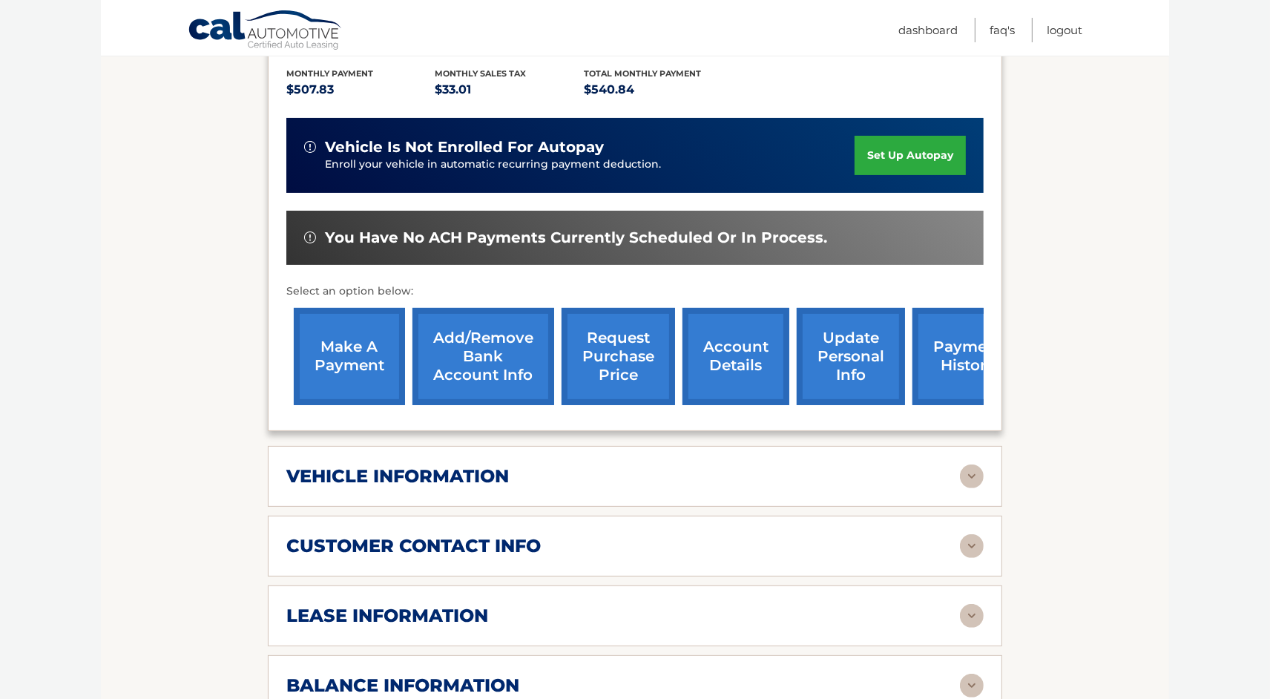
click at [737, 355] on link "account details" at bounding box center [735, 356] width 107 height 97
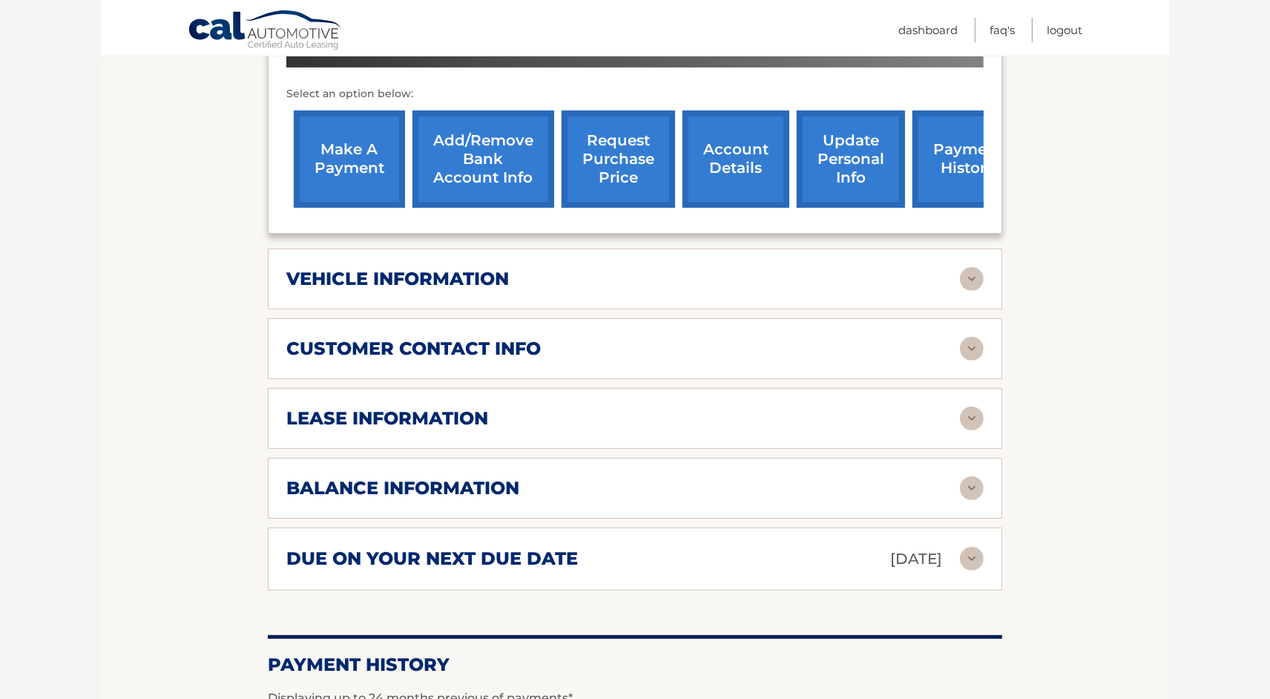
scroll to position [561, 0]
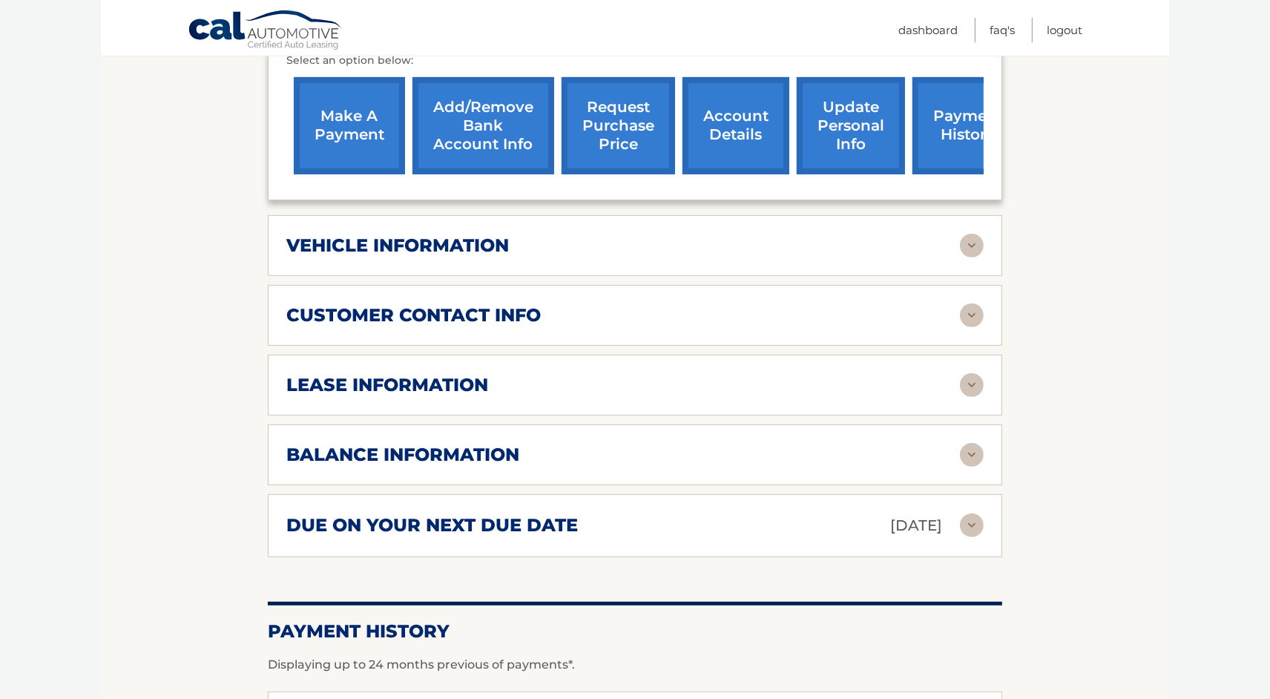
click at [972, 386] on img at bounding box center [972, 385] width 24 height 24
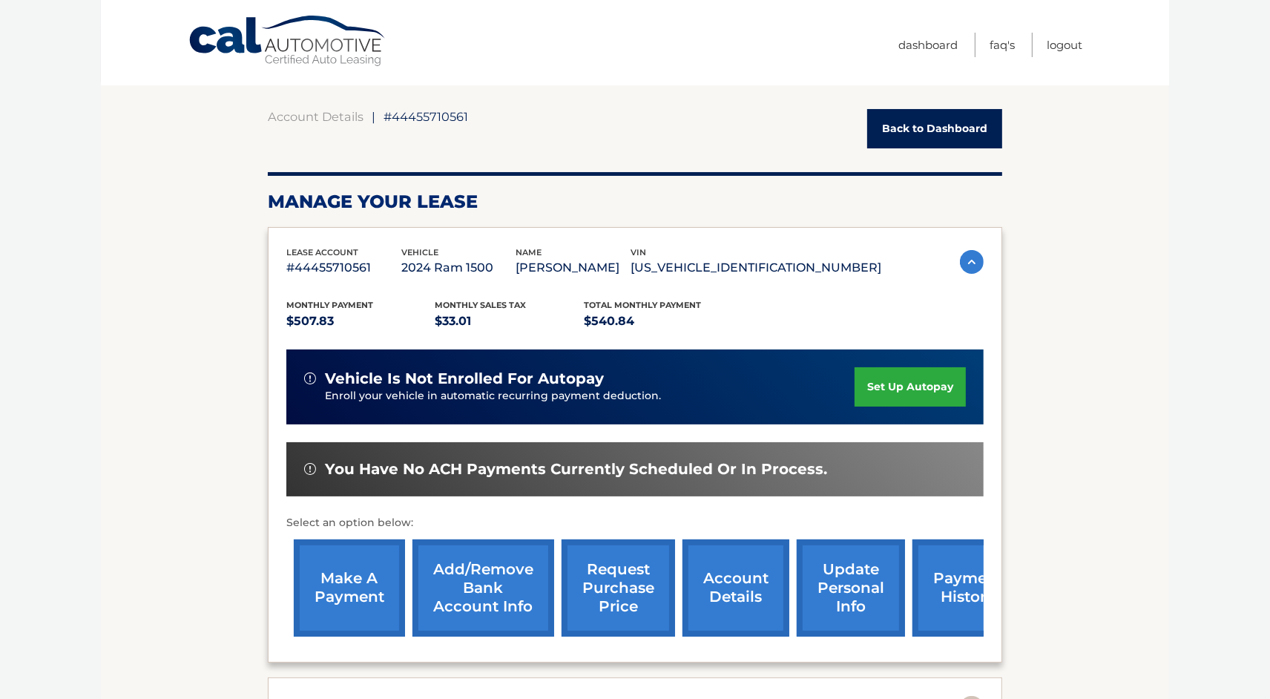
scroll to position [0, 0]
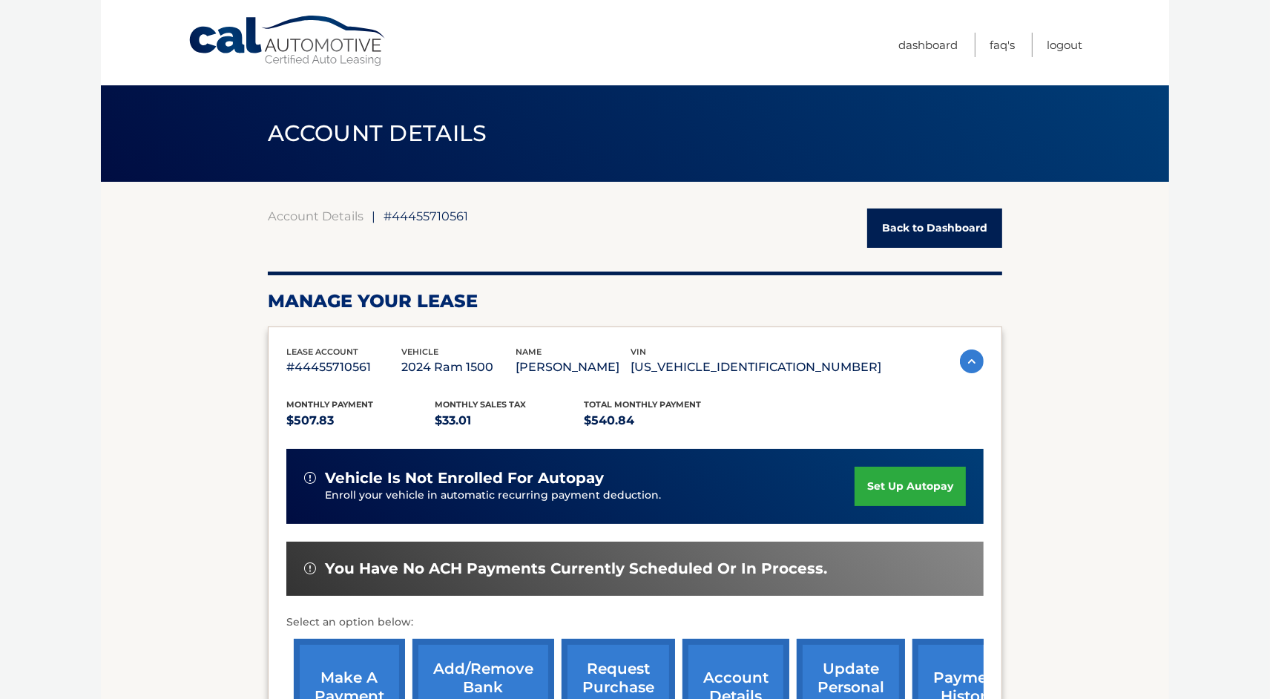
click at [905, 227] on link "Back to Dashboard" at bounding box center [934, 227] width 135 height 39
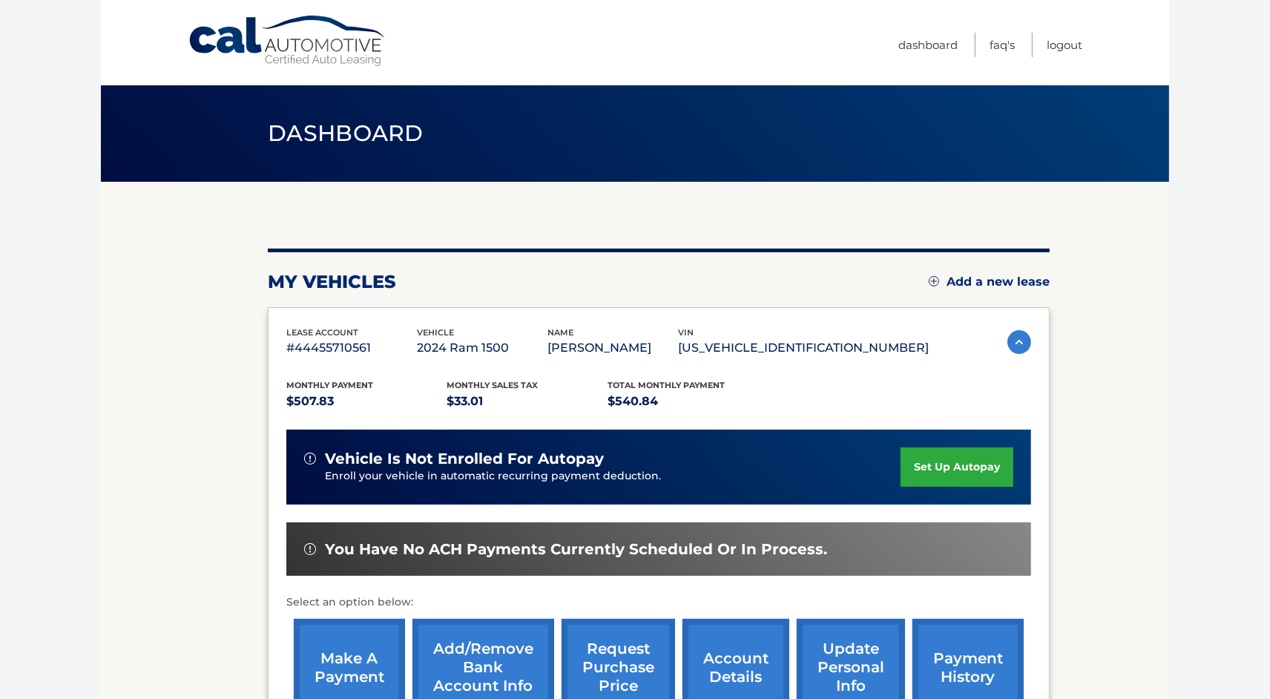
click at [1014, 339] on img at bounding box center [1019, 342] width 24 height 24
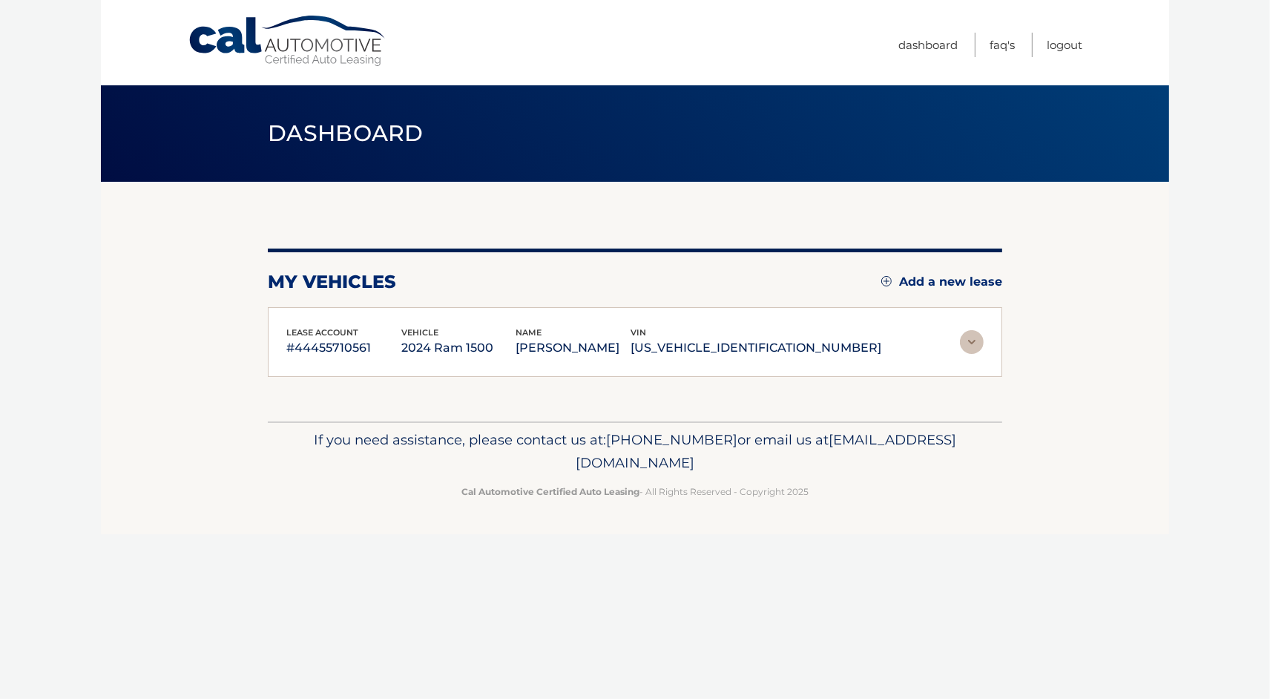
click at [975, 346] on img at bounding box center [972, 342] width 24 height 24
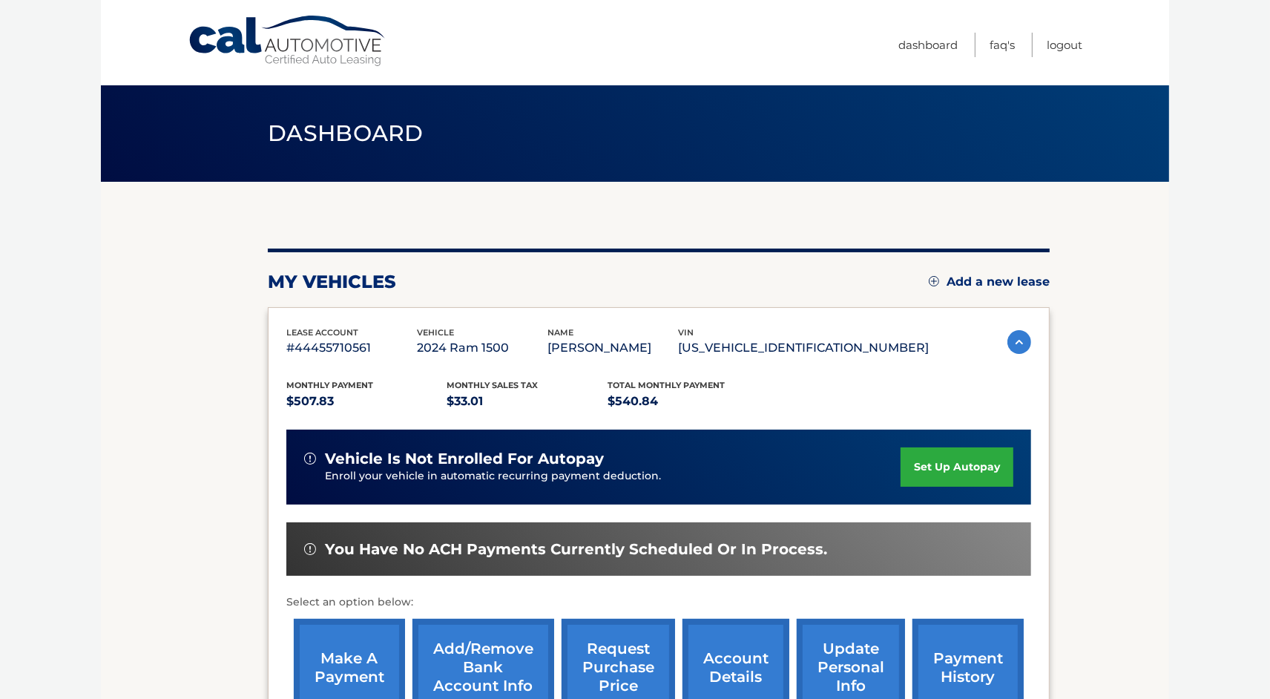
click at [325, 54] on link "Cal Automotive" at bounding box center [288, 41] width 200 height 53
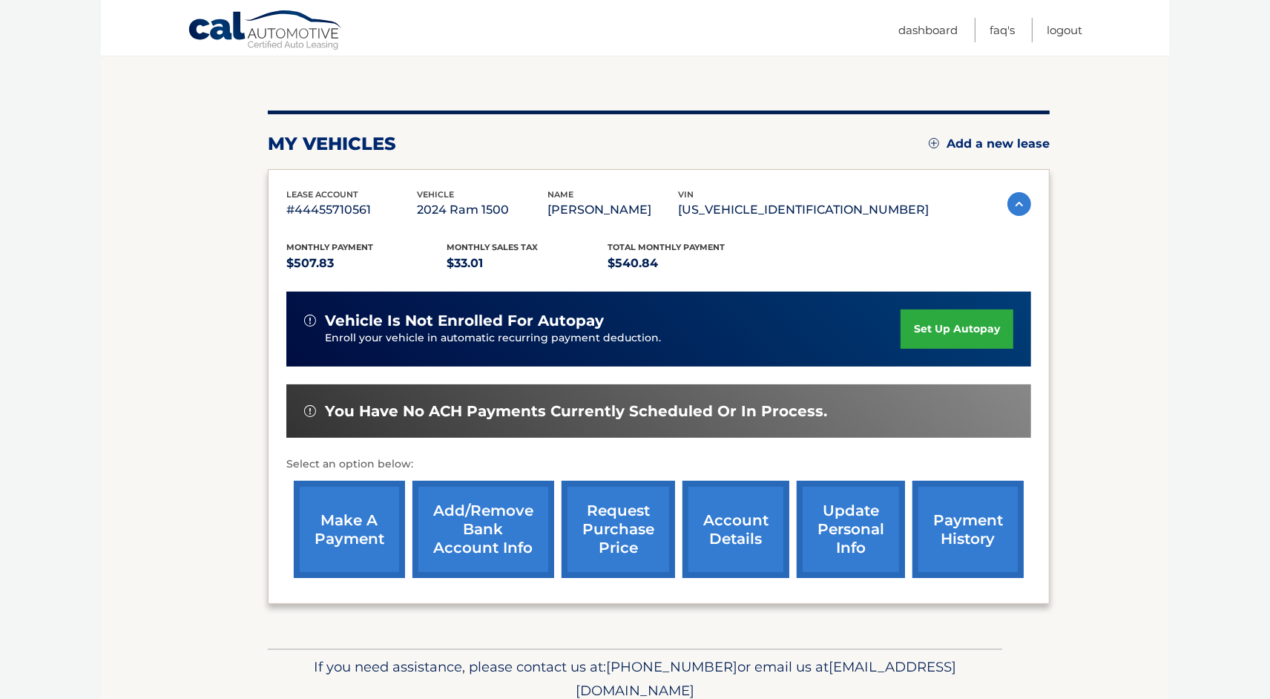
scroll to position [198, 0]
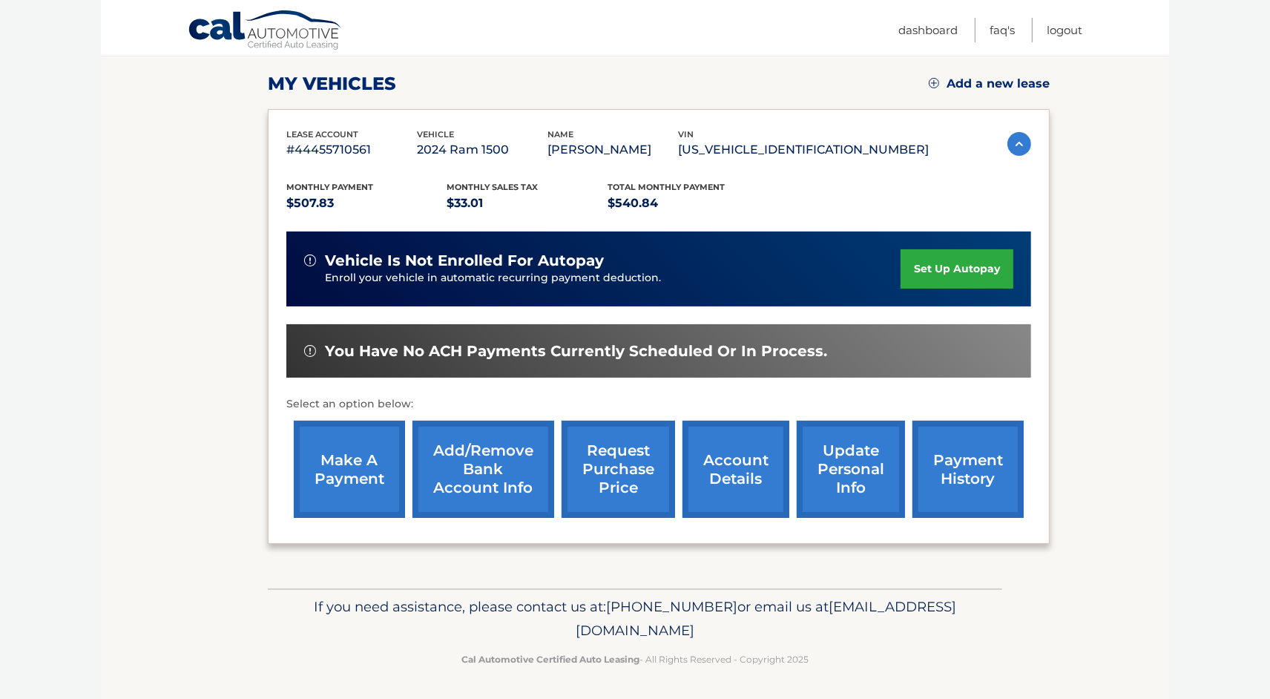
click at [1016, 151] on img at bounding box center [1019, 144] width 24 height 24
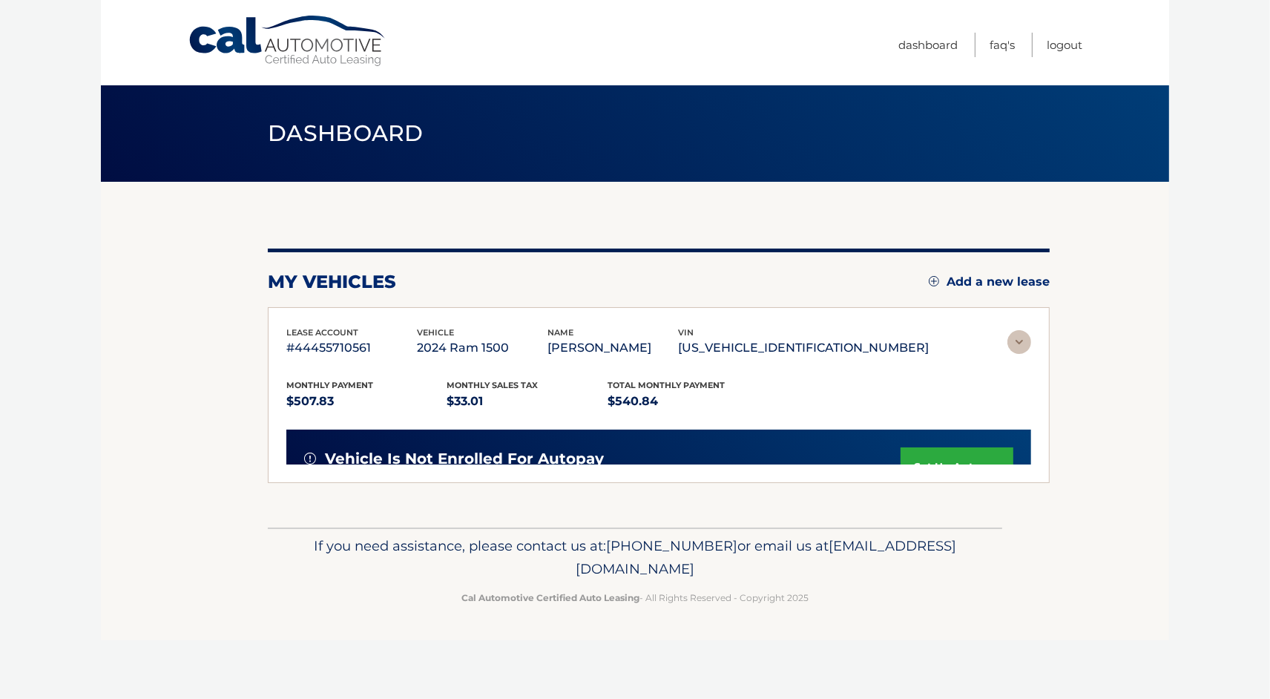
scroll to position [0, 0]
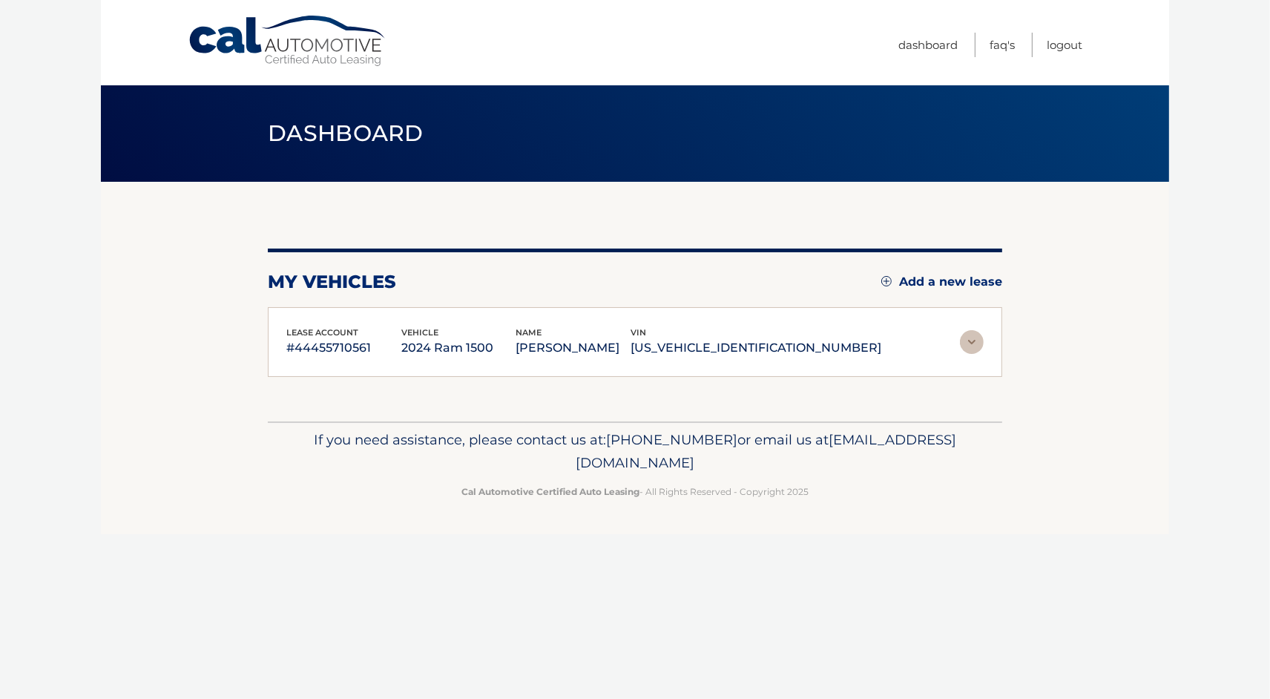
click at [328, 343] on p "#44455710561" at bounding box center [343, 347] width 115 height 21
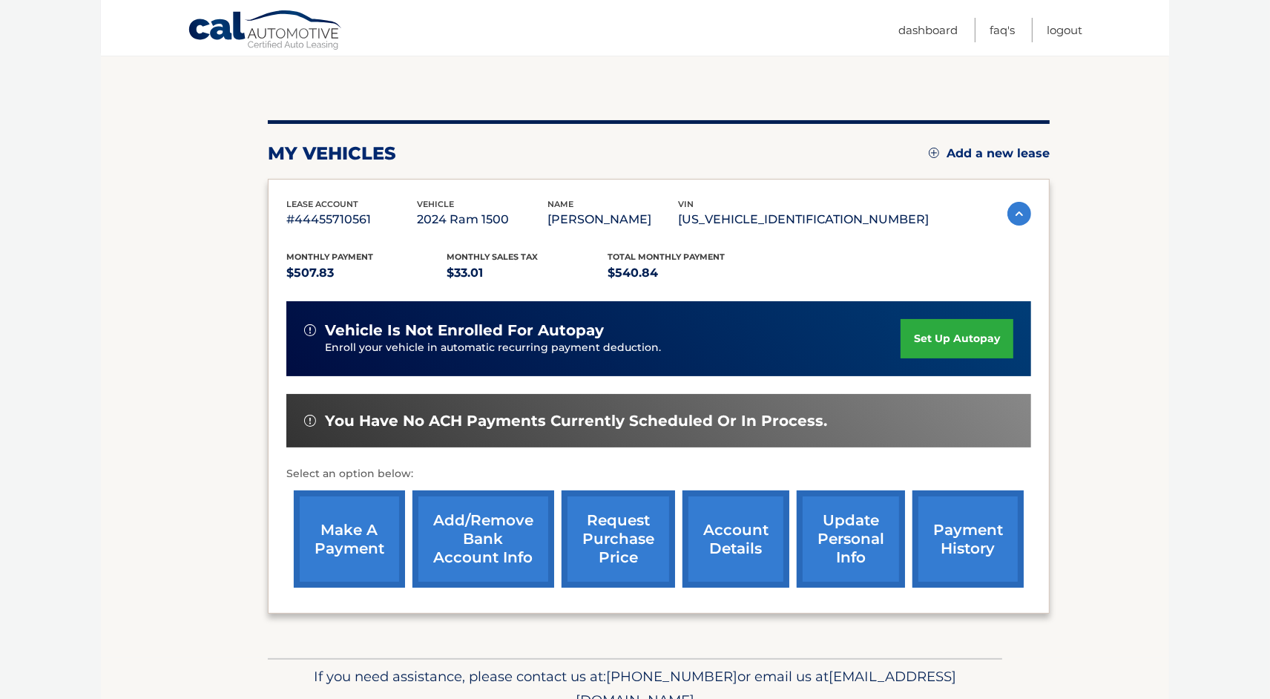
scroll to position [198, 0]
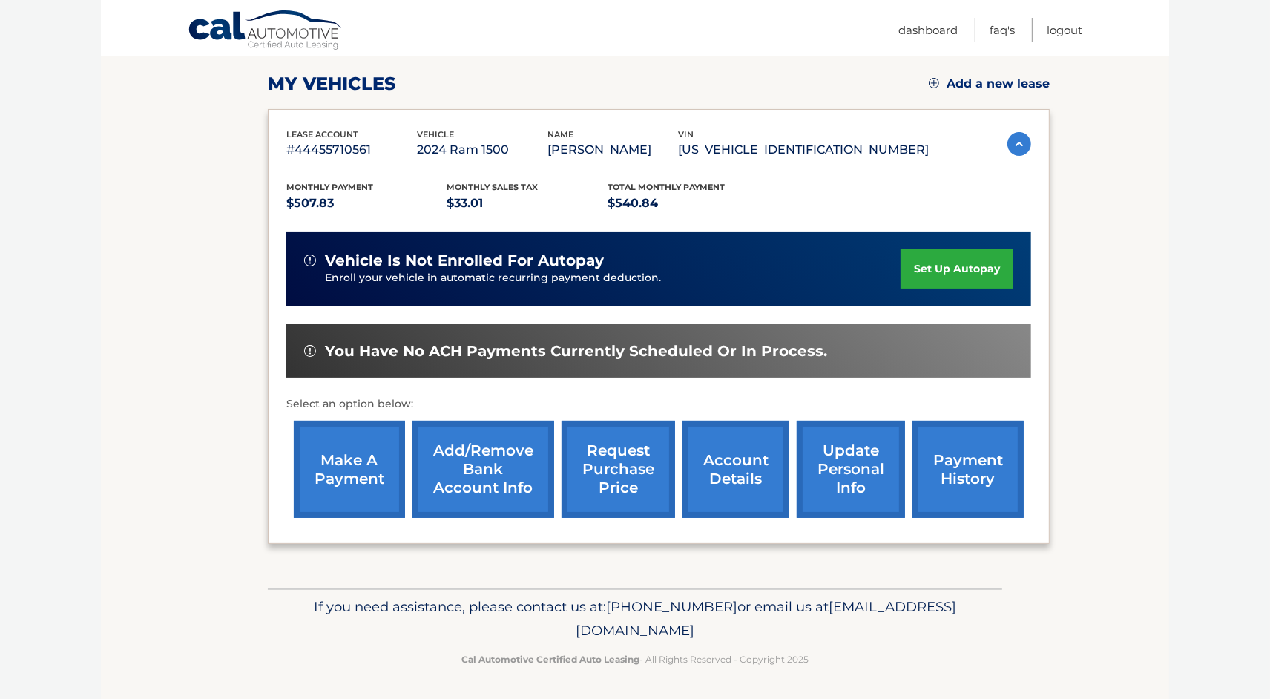
click at [636, 630] on span "[EMAIL_ADDRESS][DOMAIN_NAME]" at bounding box center [766, 618] width 380 height 41
drag, startPoint x: 371, startPoint y: 150, endPoint x: 297, endPoint y: 148, distance: 74.2
click at [297, 148] on p "#44455710561" at bounding box center [351, 149] width 131 height 21
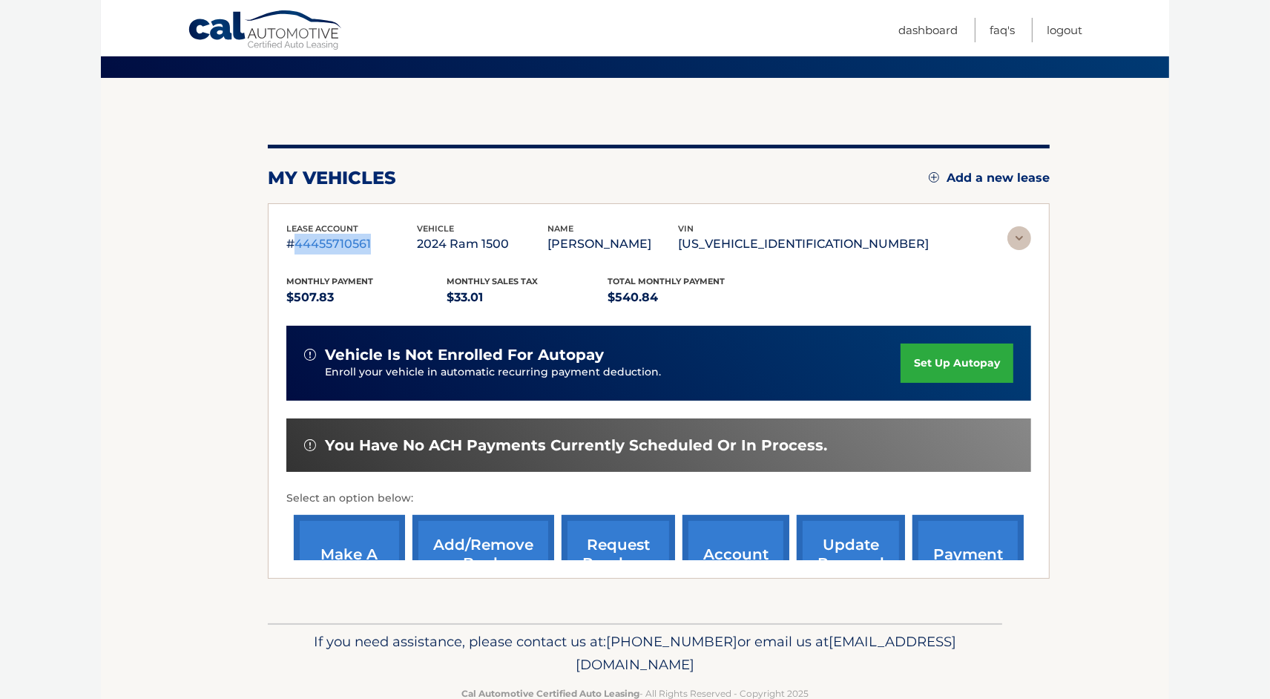
scroll to position [0, 0]
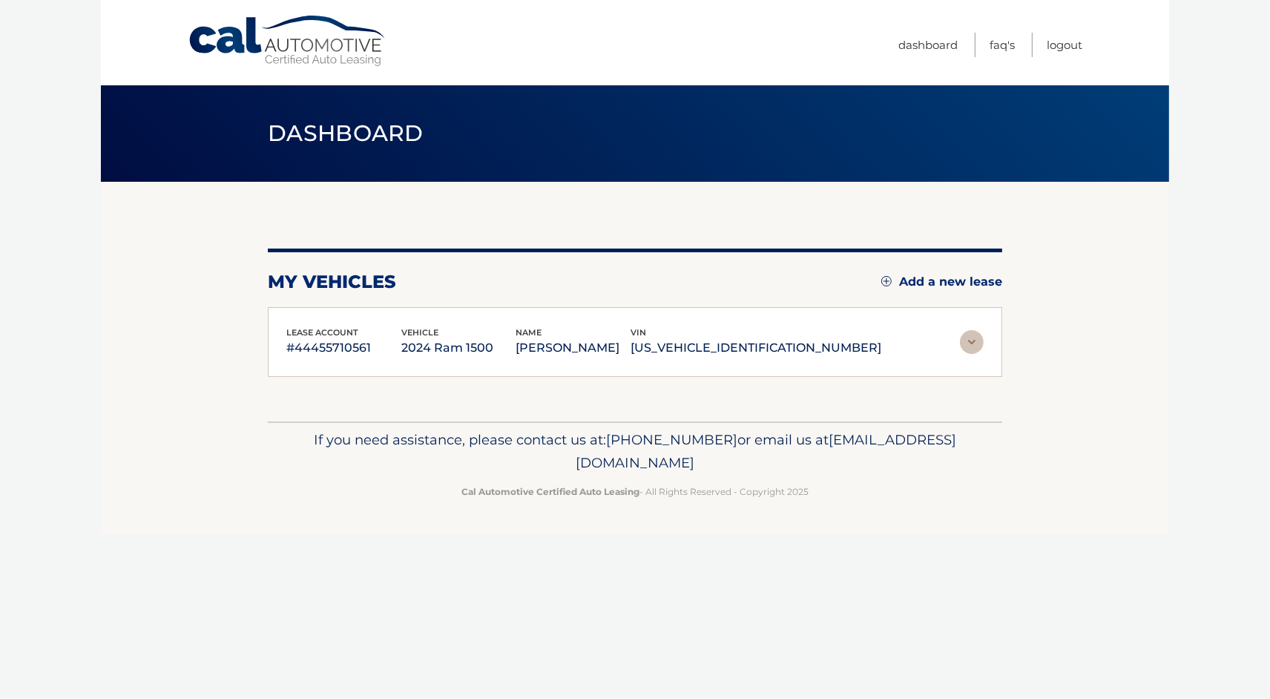
click at [483, 215] on div "my vehicles Add a new lease lease account #44455710561 vehicle 2024 Ram 1500 na…" at bounding box center [635, 302] width 734 height 240
click at [1015, 47] on ul "Dashboard FAQ's Logout" at bounding box center [990, 42] width 184 height 85
click at [1010, 47] on link "FAQ's" at bounding box center [1001, 45] width 25 height 24
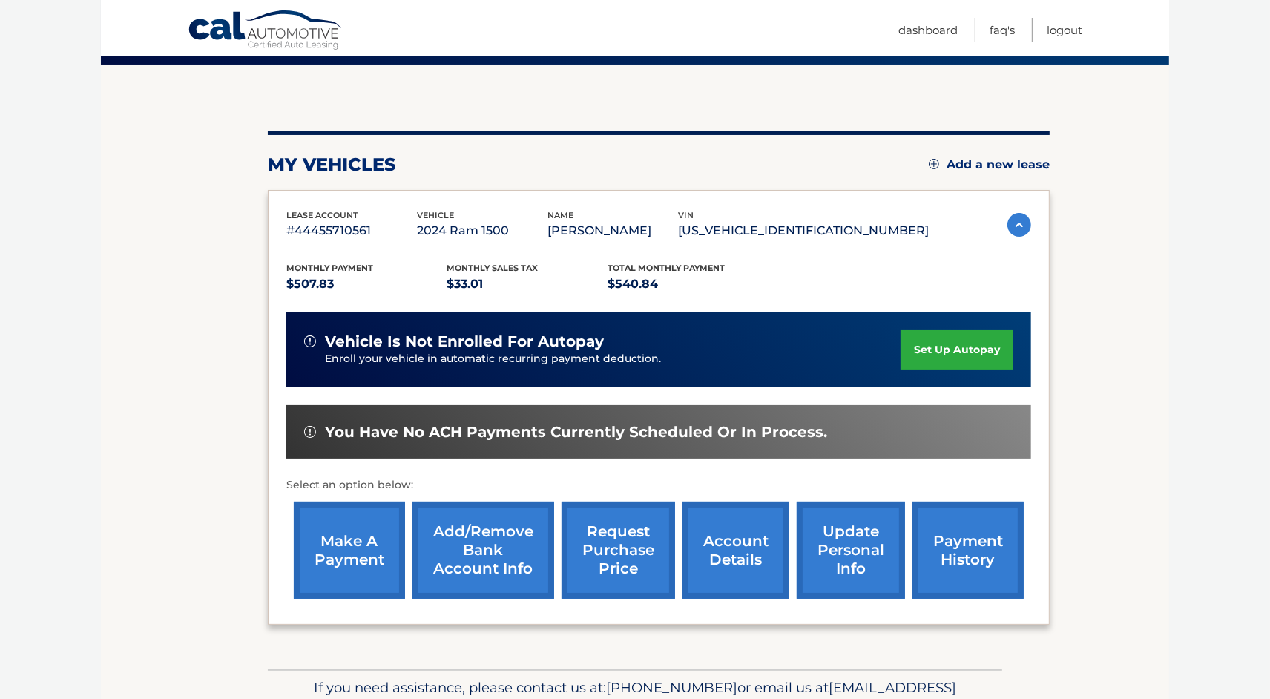
scroll to position [198, 0]
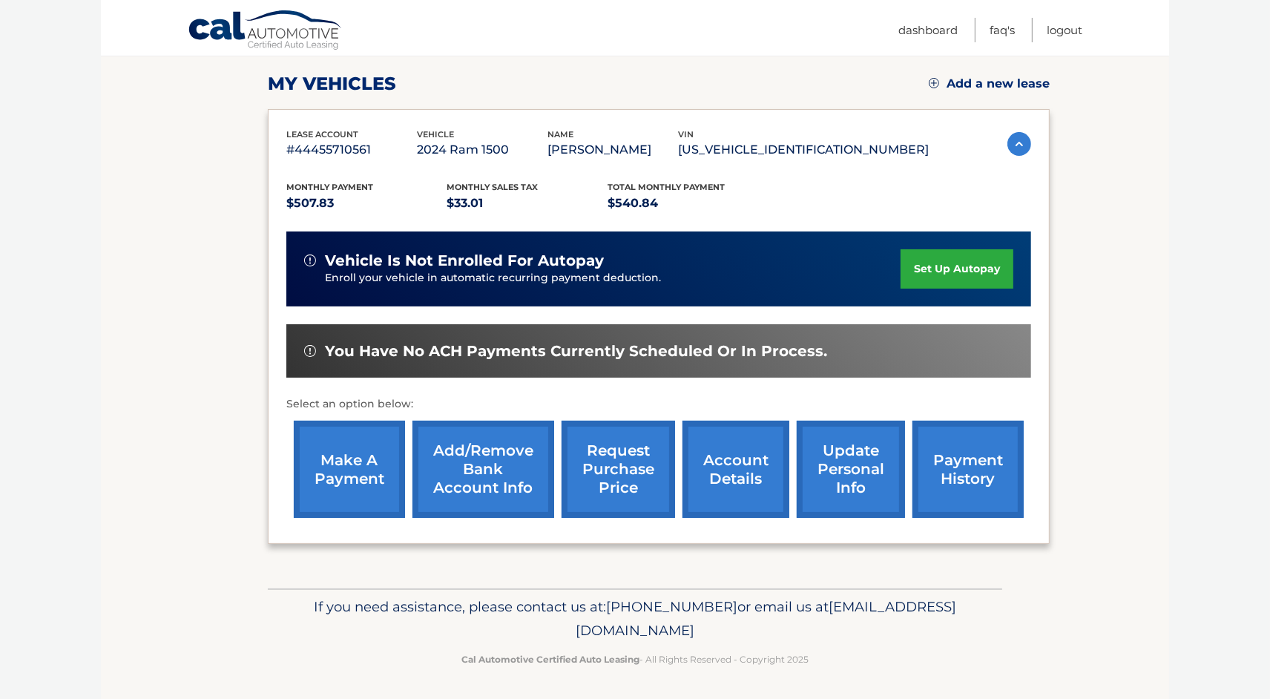
click at [946, 483] on link "payment history" at bounding box center [967, 469] width 111 height 97
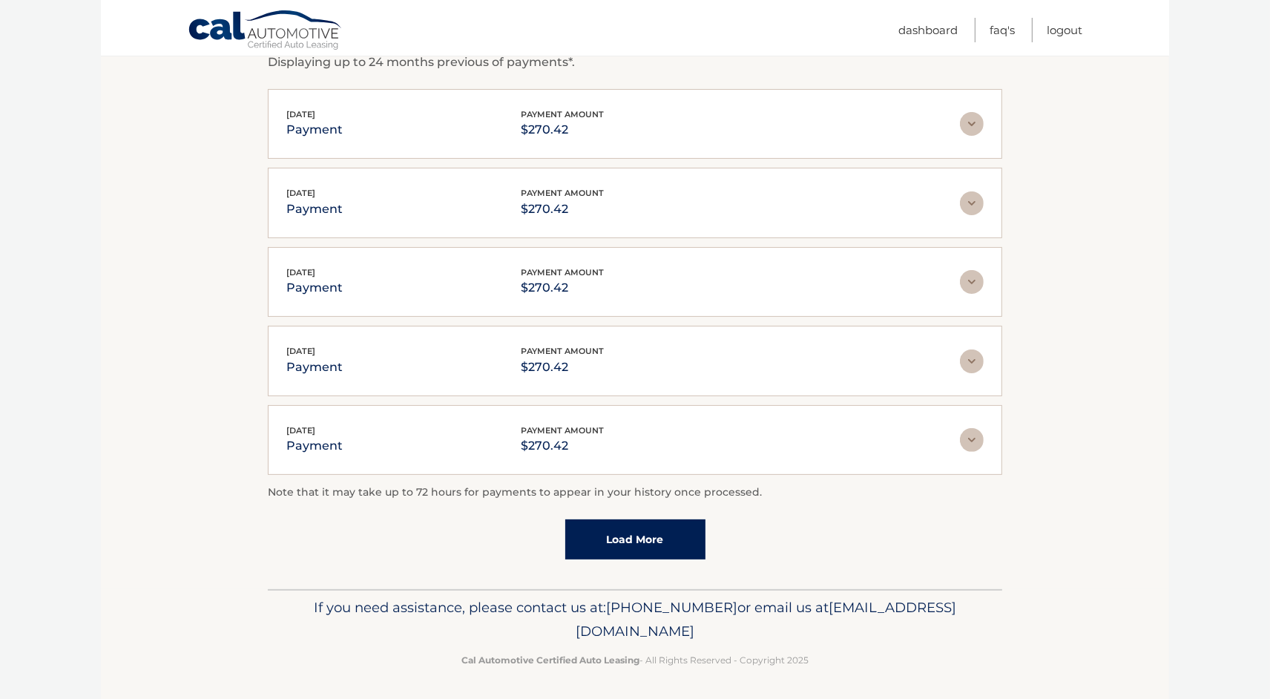
drag, startPoint x: 655, startPoint y: 547, endPoint x: 717, endPoint y: 550, distance: 62.4
click at [655, 547] on link "Load More" at bounding box center [635, 539] width 140 height 40
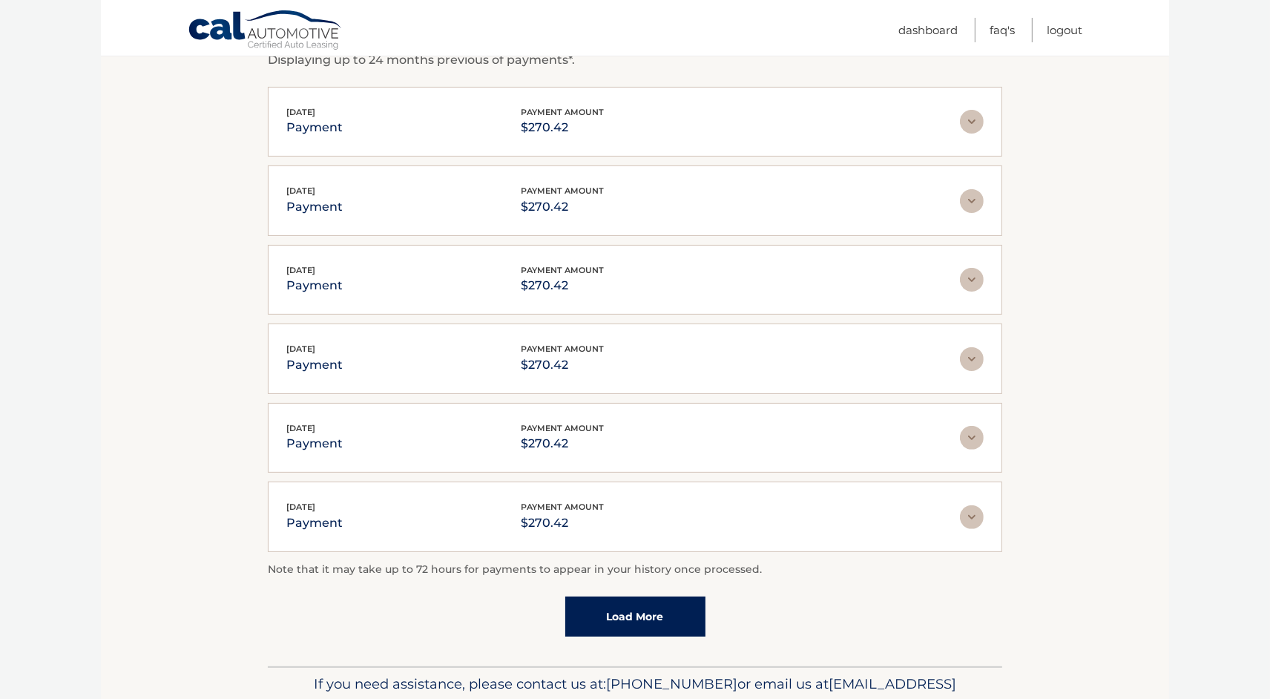
scroll to position [352, 0]
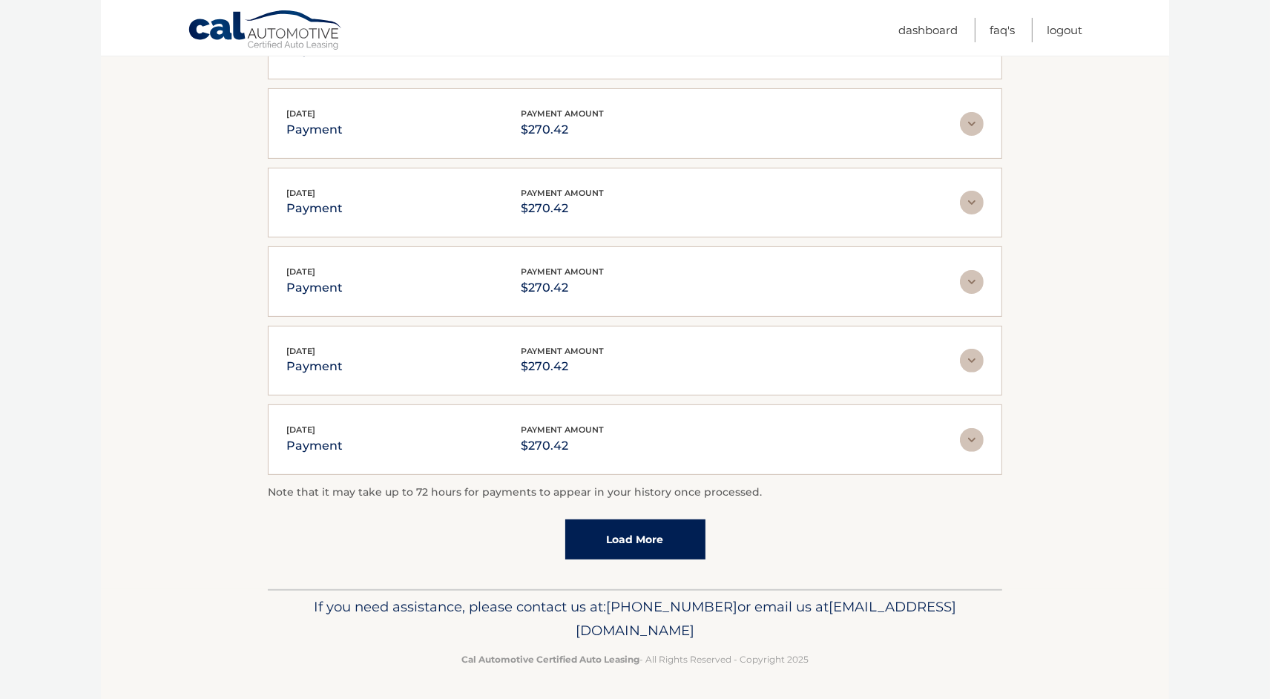
click at [670, 542] on link "Load More" at bounding box center [635, 539] width 140 height 40
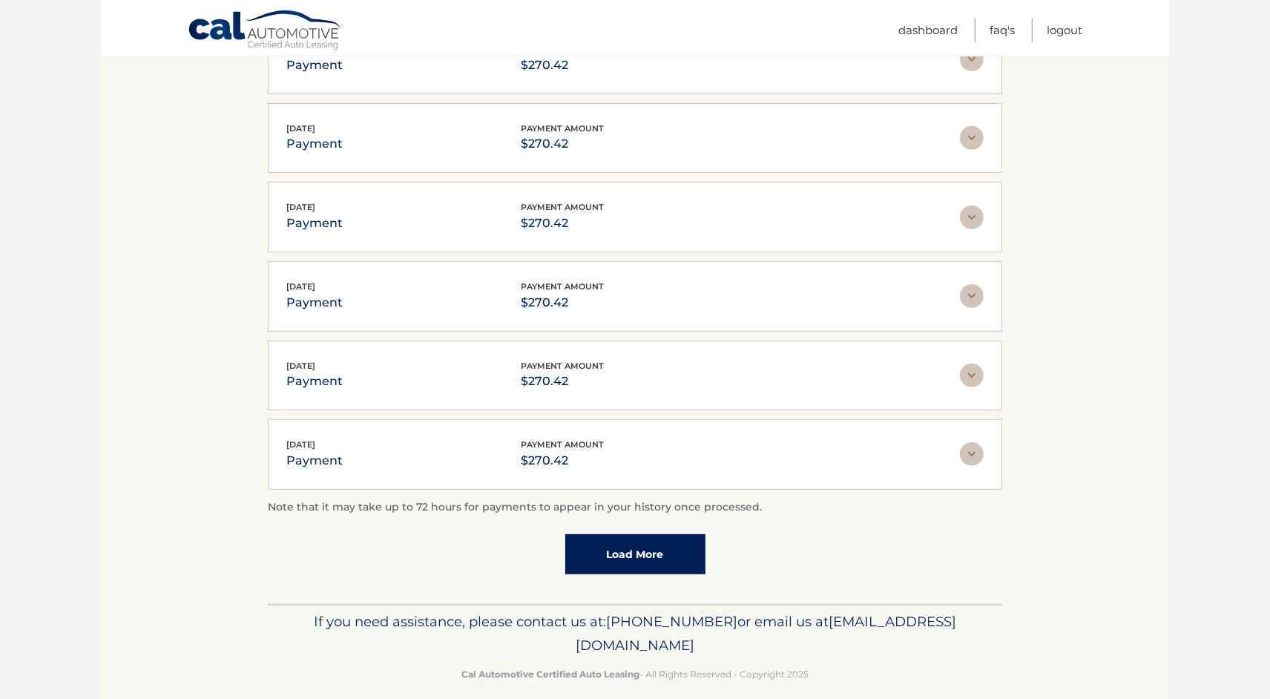
scroll to position [746, 0]
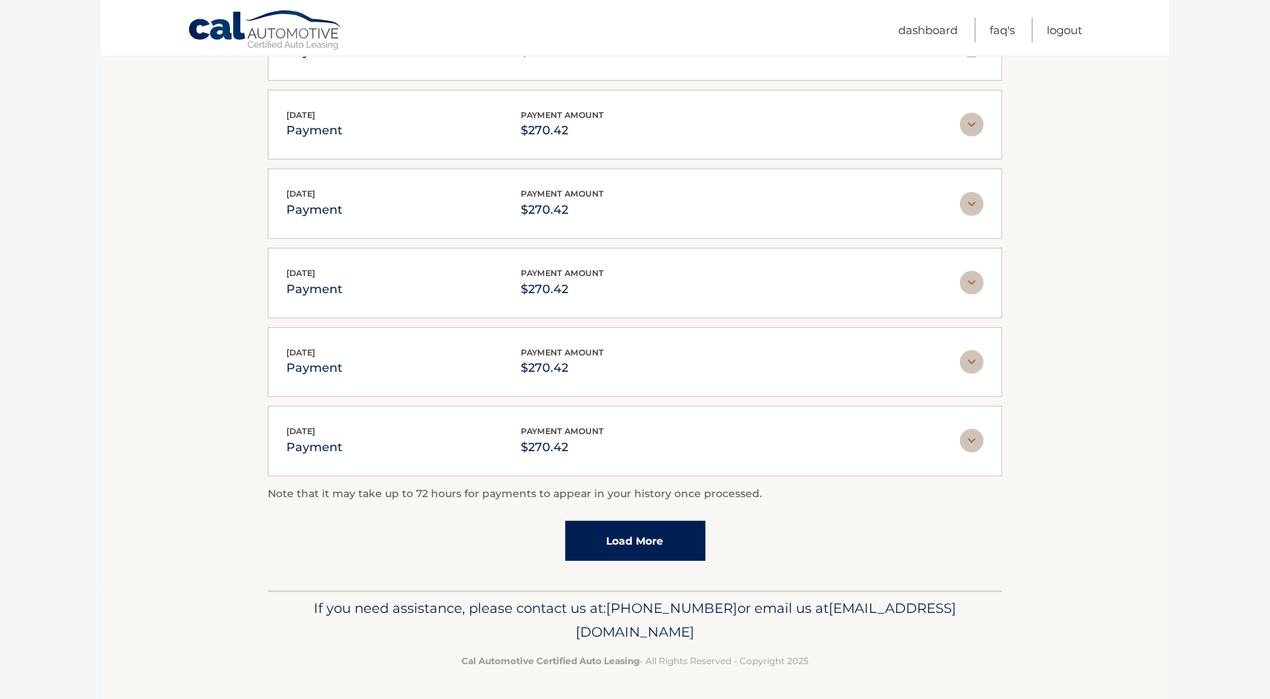
click at [673, 547] on link "Load More" at bounding box center [635, 541] width 140 height 40
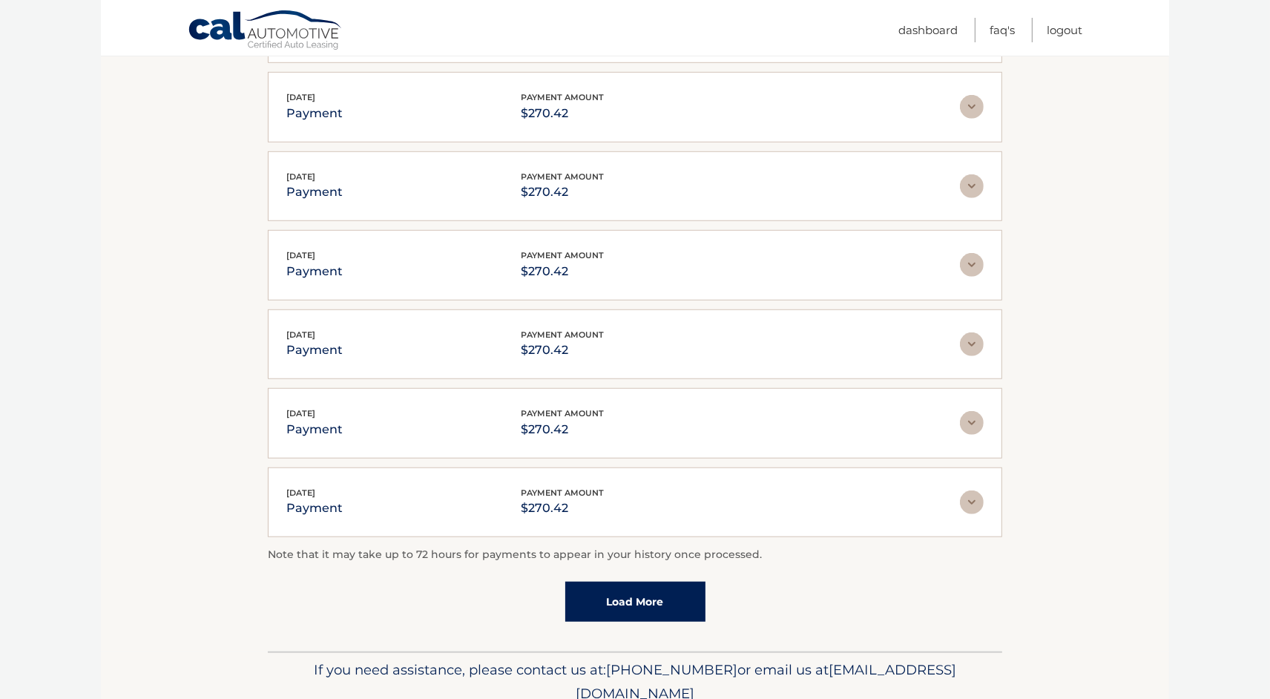
scroll to position [1140, 0]
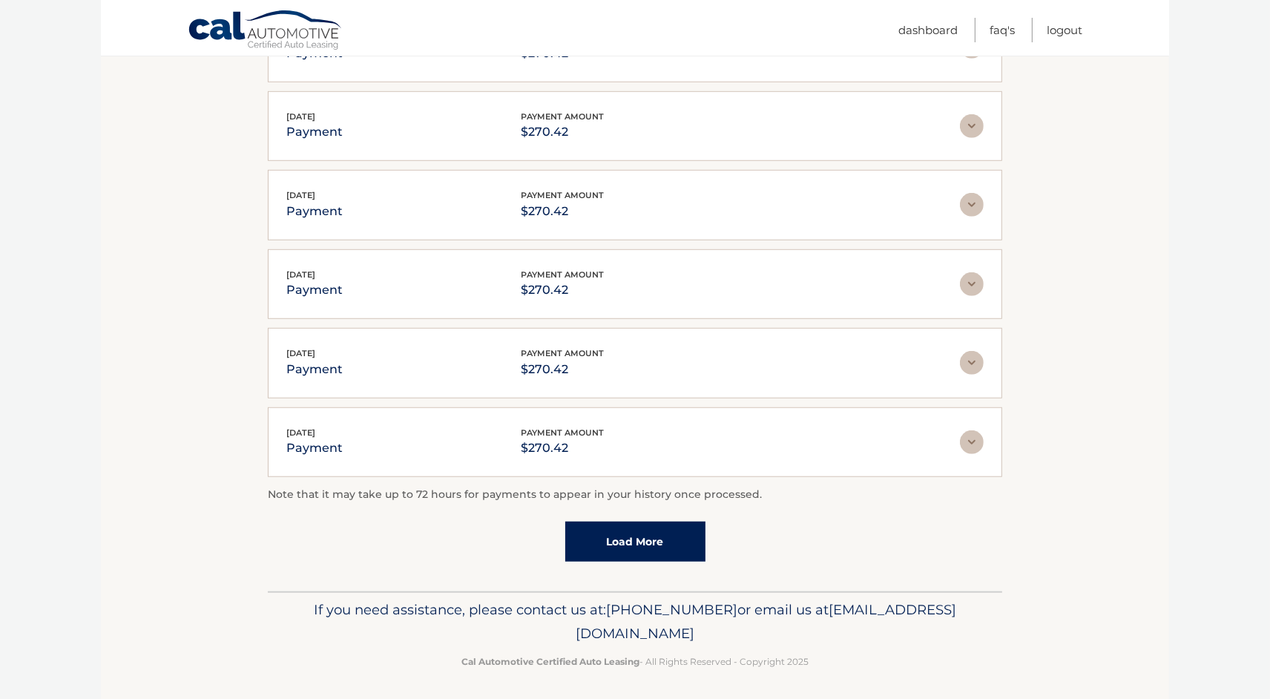
click at [681, 541] on link "Load More" at bounding box center [635, 541] width 140 height 40
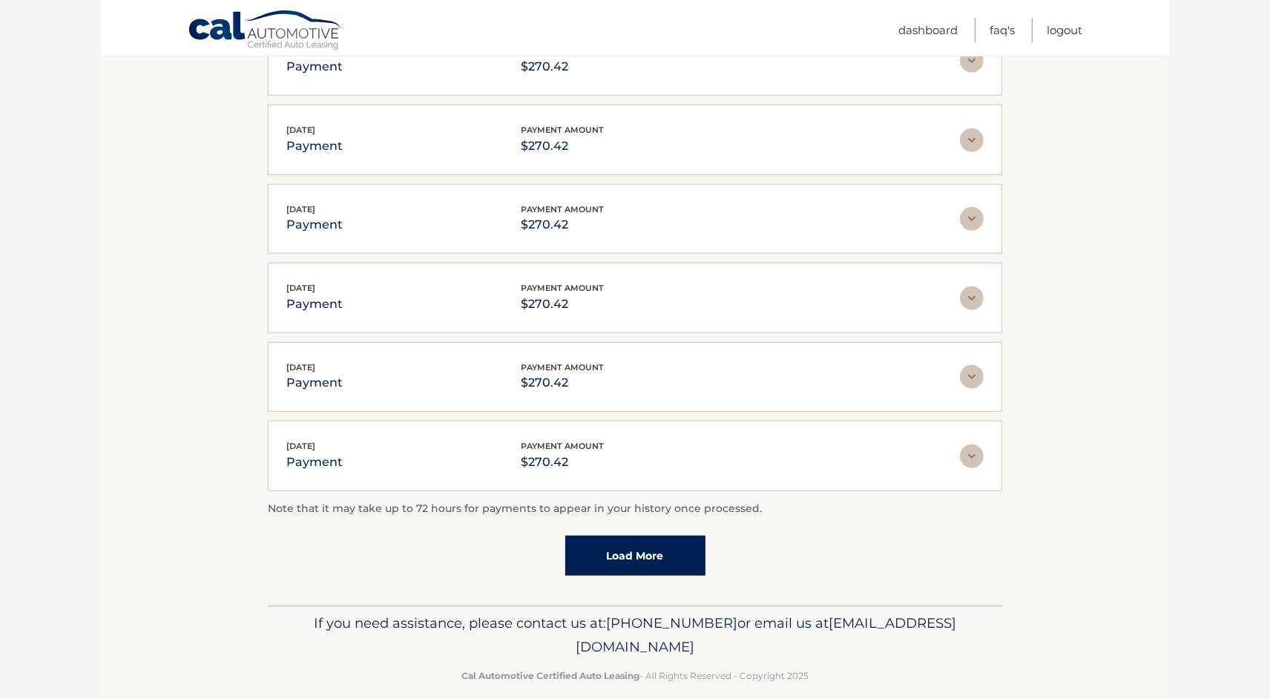
scroll to position [1534, 0]
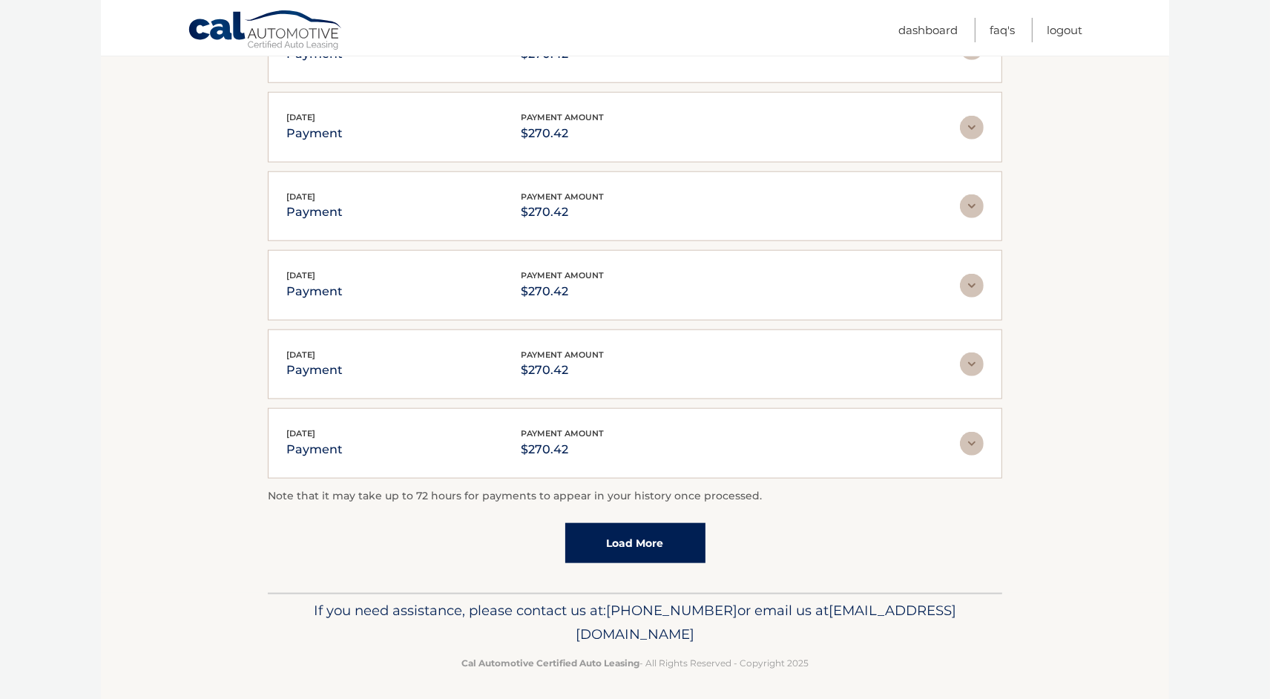
drag, startPoint x: 614, startPoint y: 534, endPoint x: 728, endPoint y: 561, distance: 116.6
click at [615, 535] on link "Load More" at bounding box center [635, 543] width 140 height 40
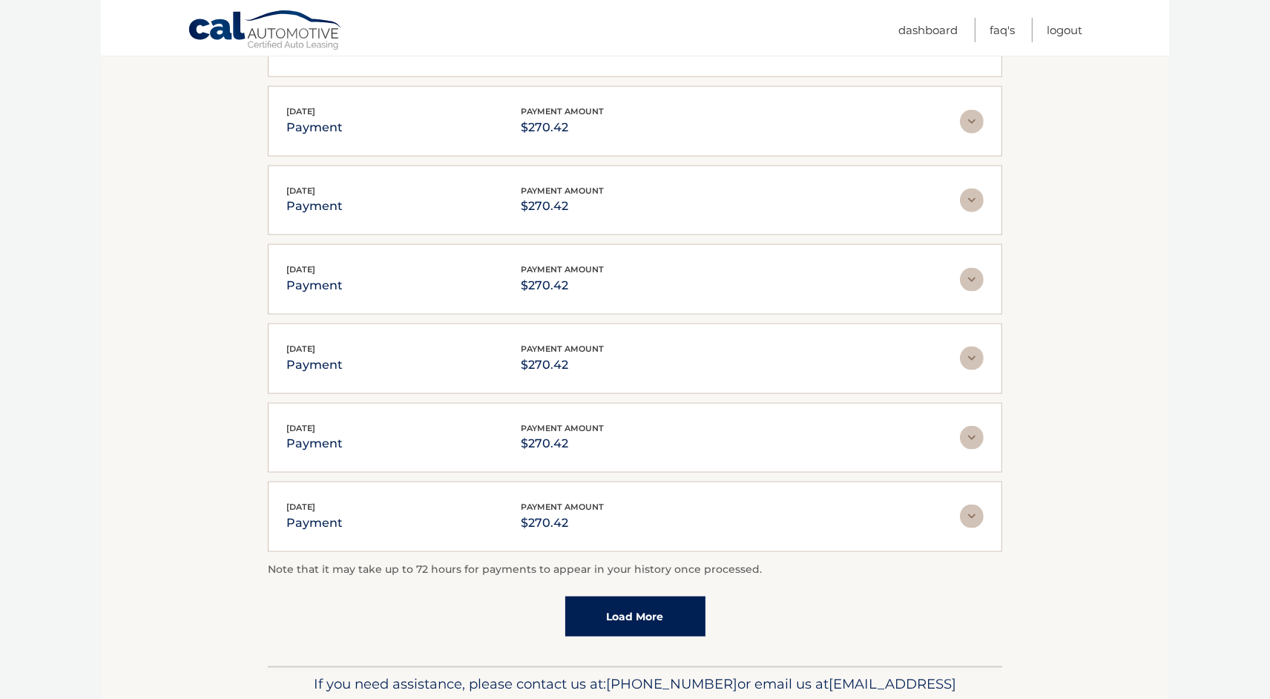
scroll to position [1928, 0]
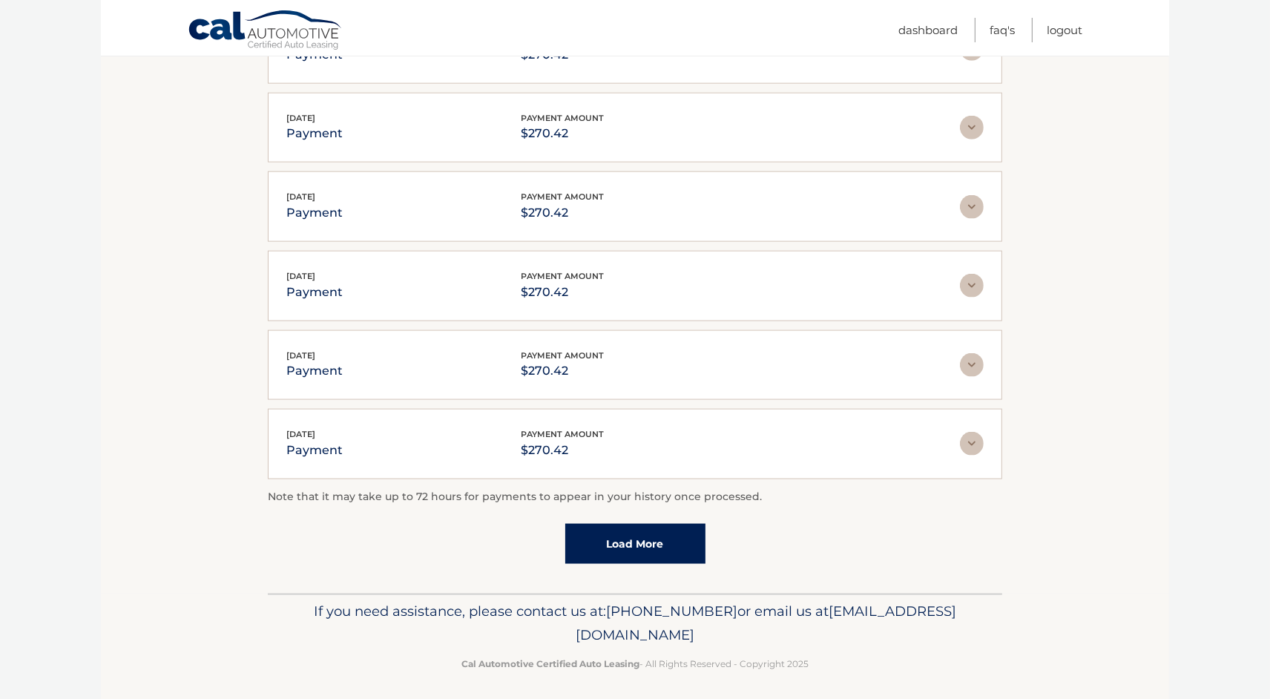
click at [666, 539] on link "Load More" at bounding box center [635, 544] width 140 height 40
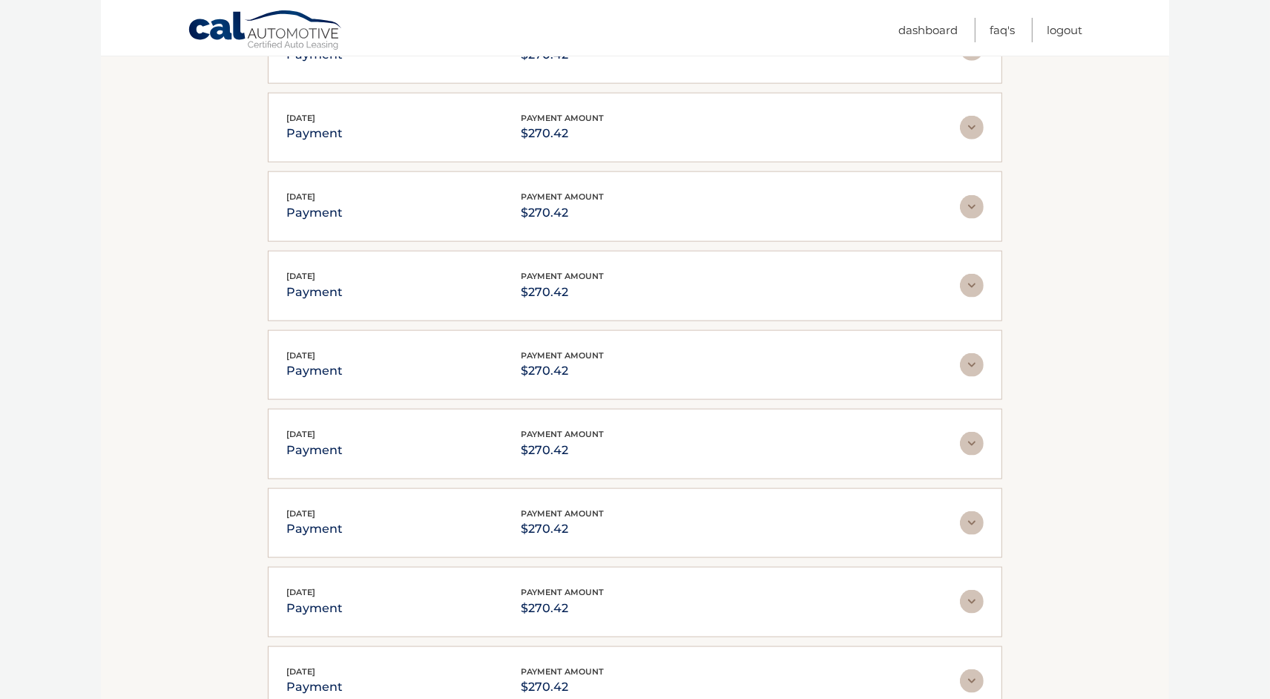
click at [973, 444] on img at bounding box center [972, 444] width 24 height 24
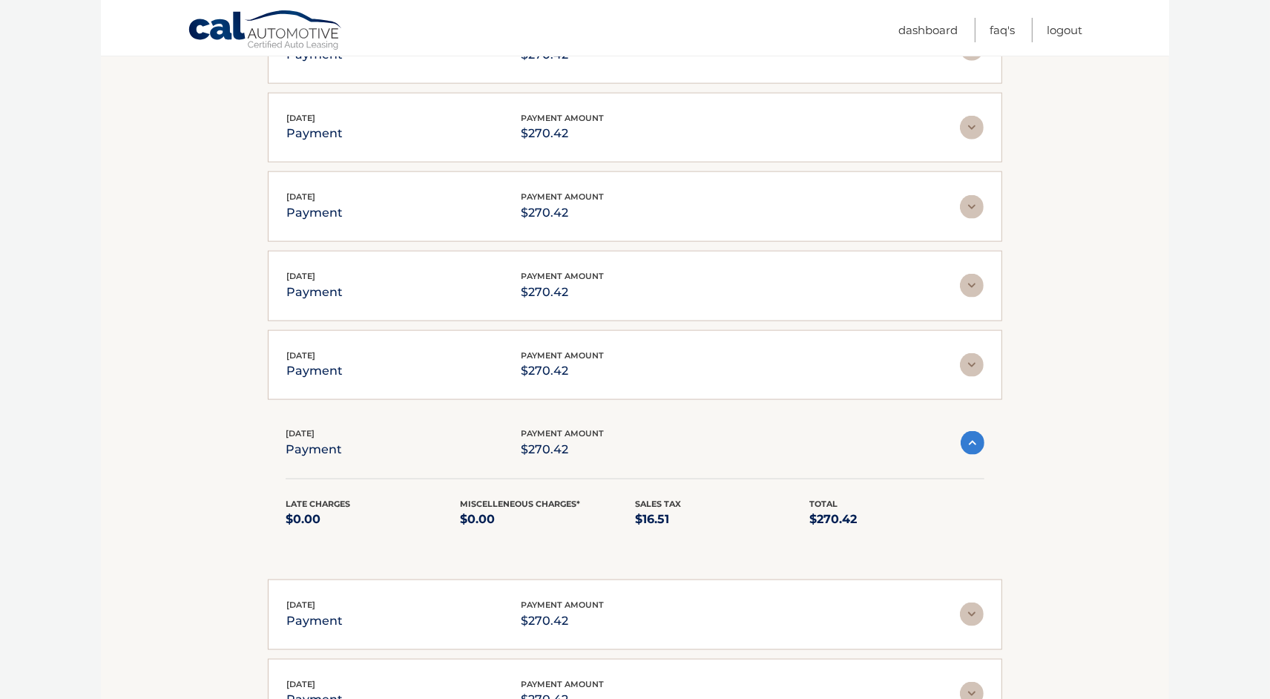
click at [973, 444] on img at bounding box center [973, 443] width 24 height 24
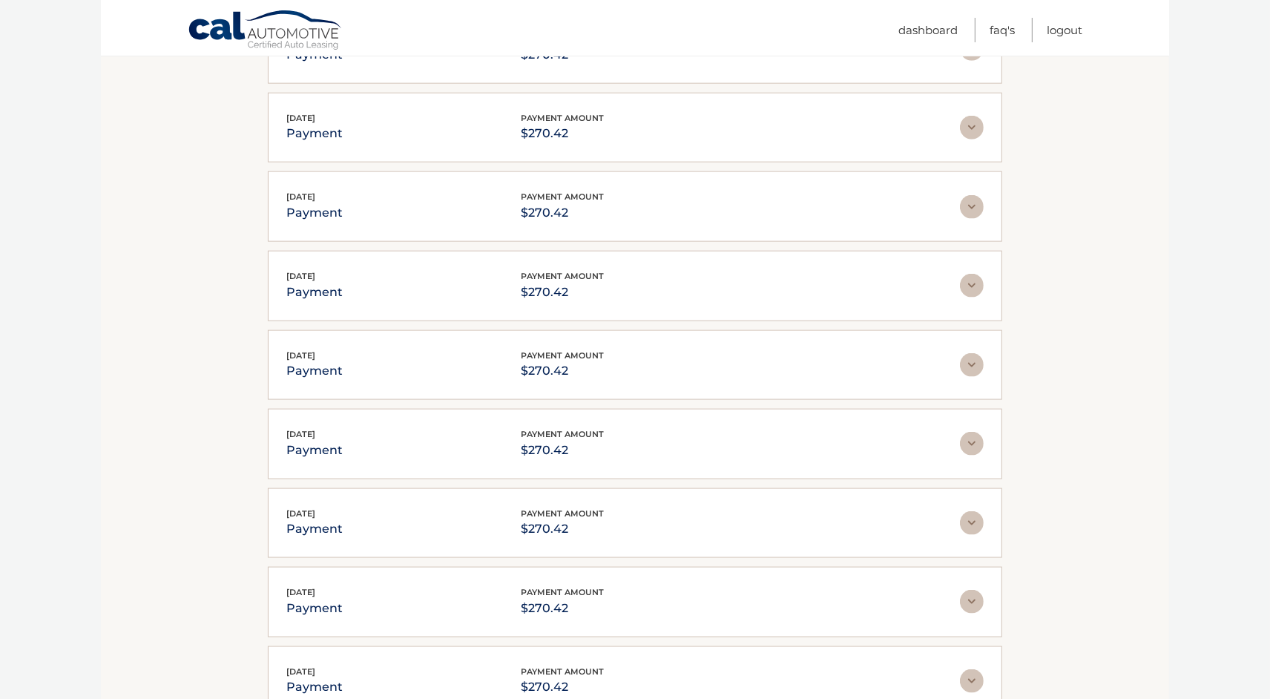
click at [973, 444] on img at bounding box center [972, 444] width 24 height 24
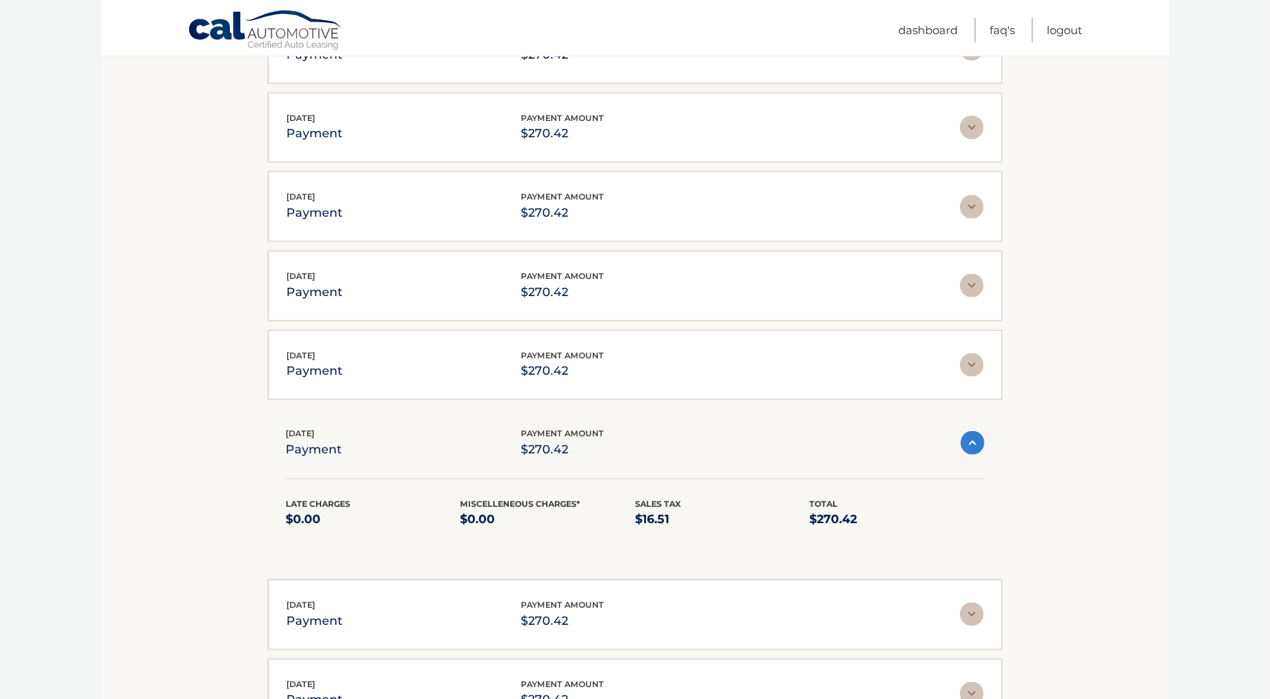
click at [972, 445] on img at bounding box center [973, 443] width 24 height 24
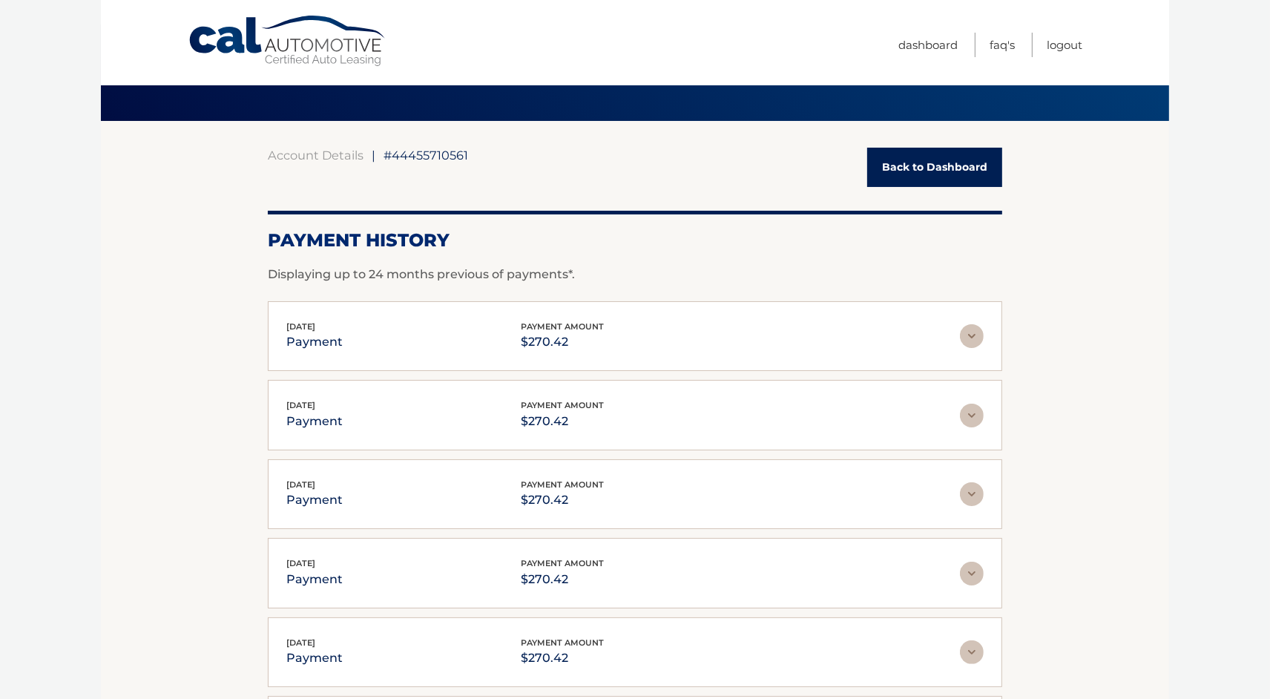
scroll to position [0, 0]
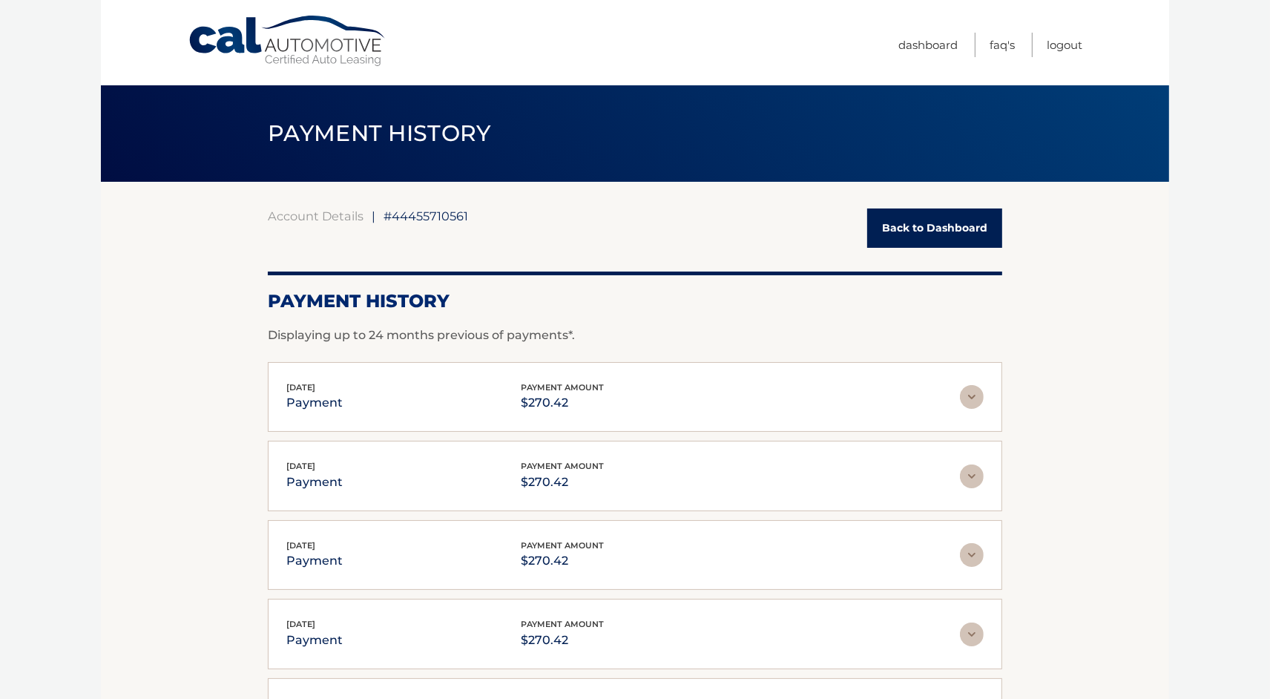
click at [971, 395] on img at bounding box center [972, 397] width 24 height 24
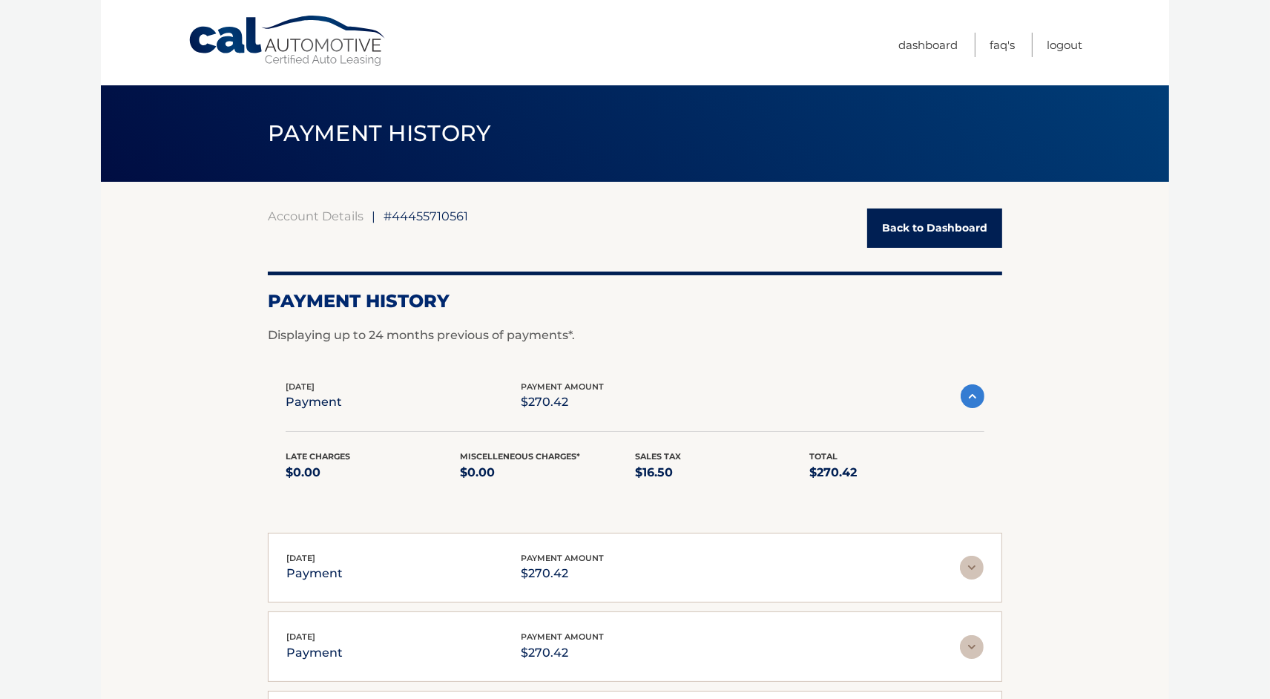
click at [971, 395] on img at bounding box center [973, 396] width 24 height 24
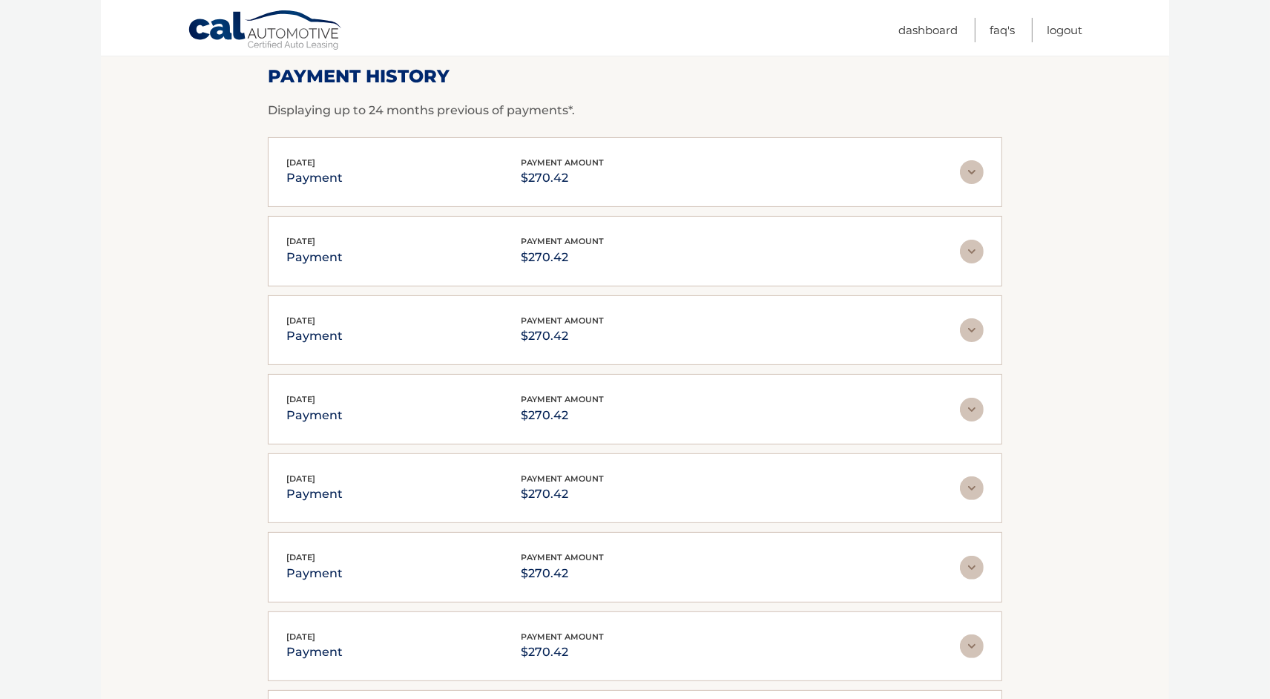
scroll to position [225, 0]
click at [1074, 33] on link "Logout" at bounding box center [1065, 30] width 36 height 24
